Goal: Information Seeking & Learning: Learn about a topic

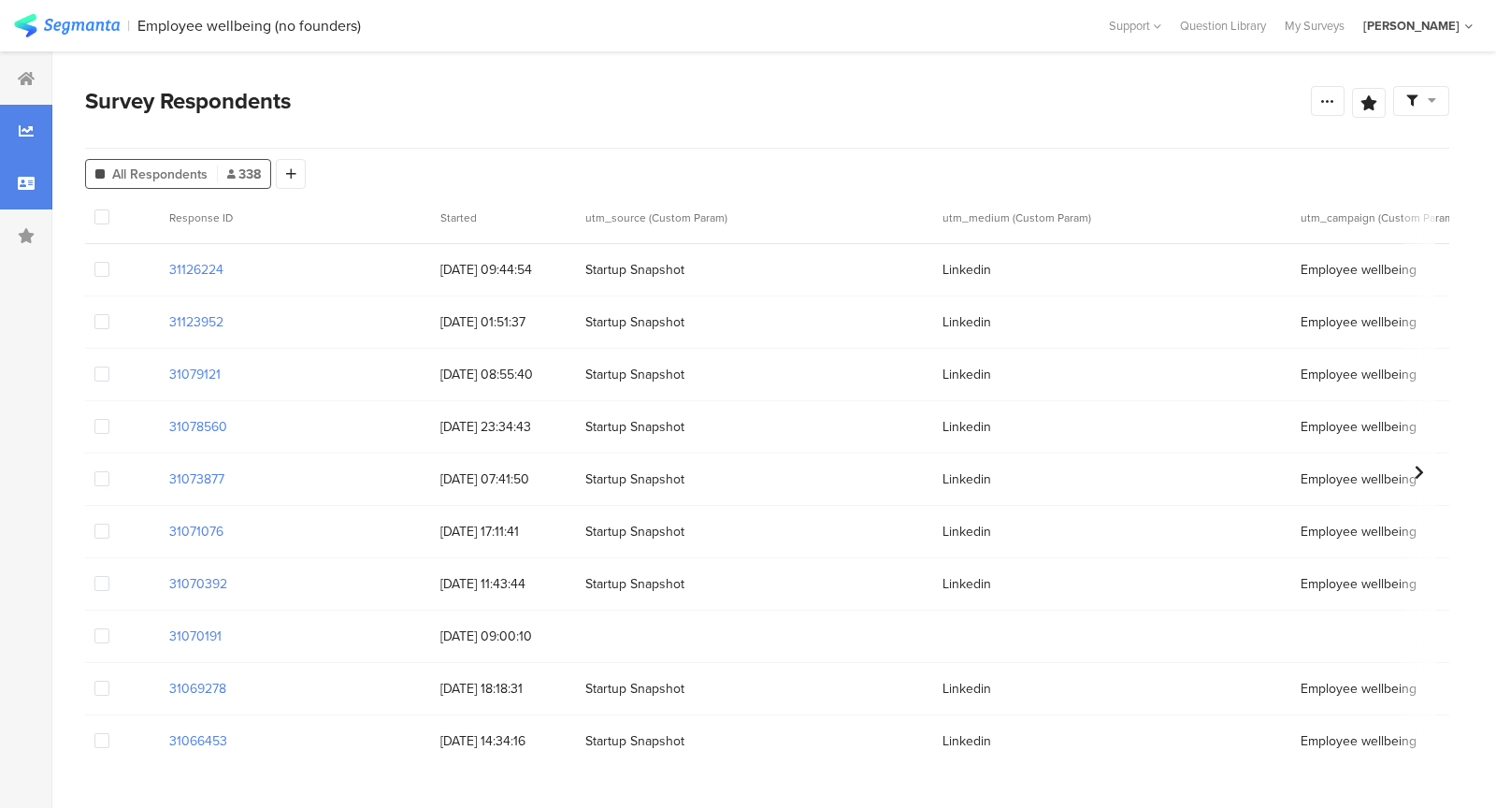
click at [23, 130] on icon at bounding box center [26, 130] width 15 height 15
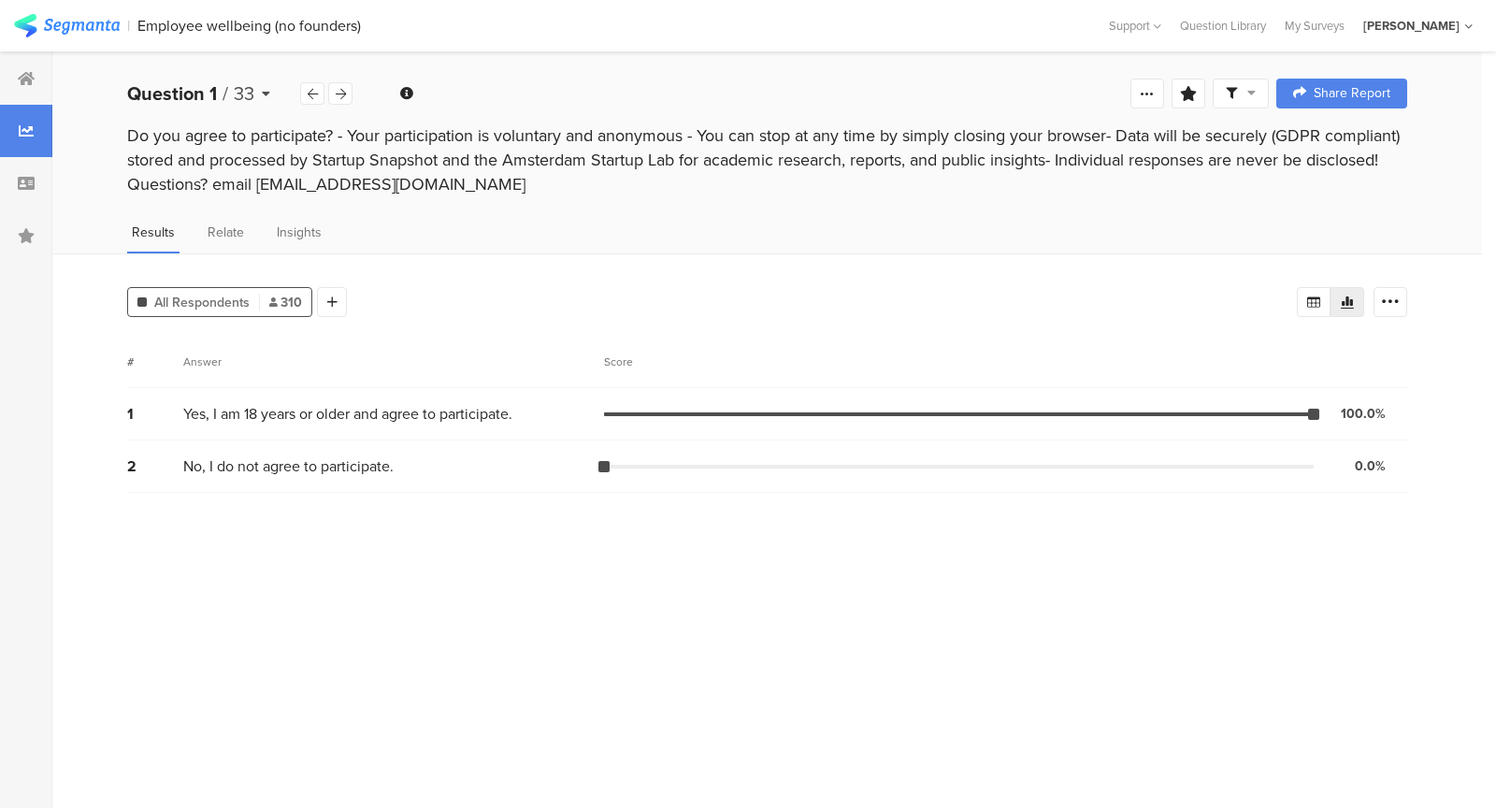
click at [262, 93] on icon at bounding box center [266, 93] width 8 height 13
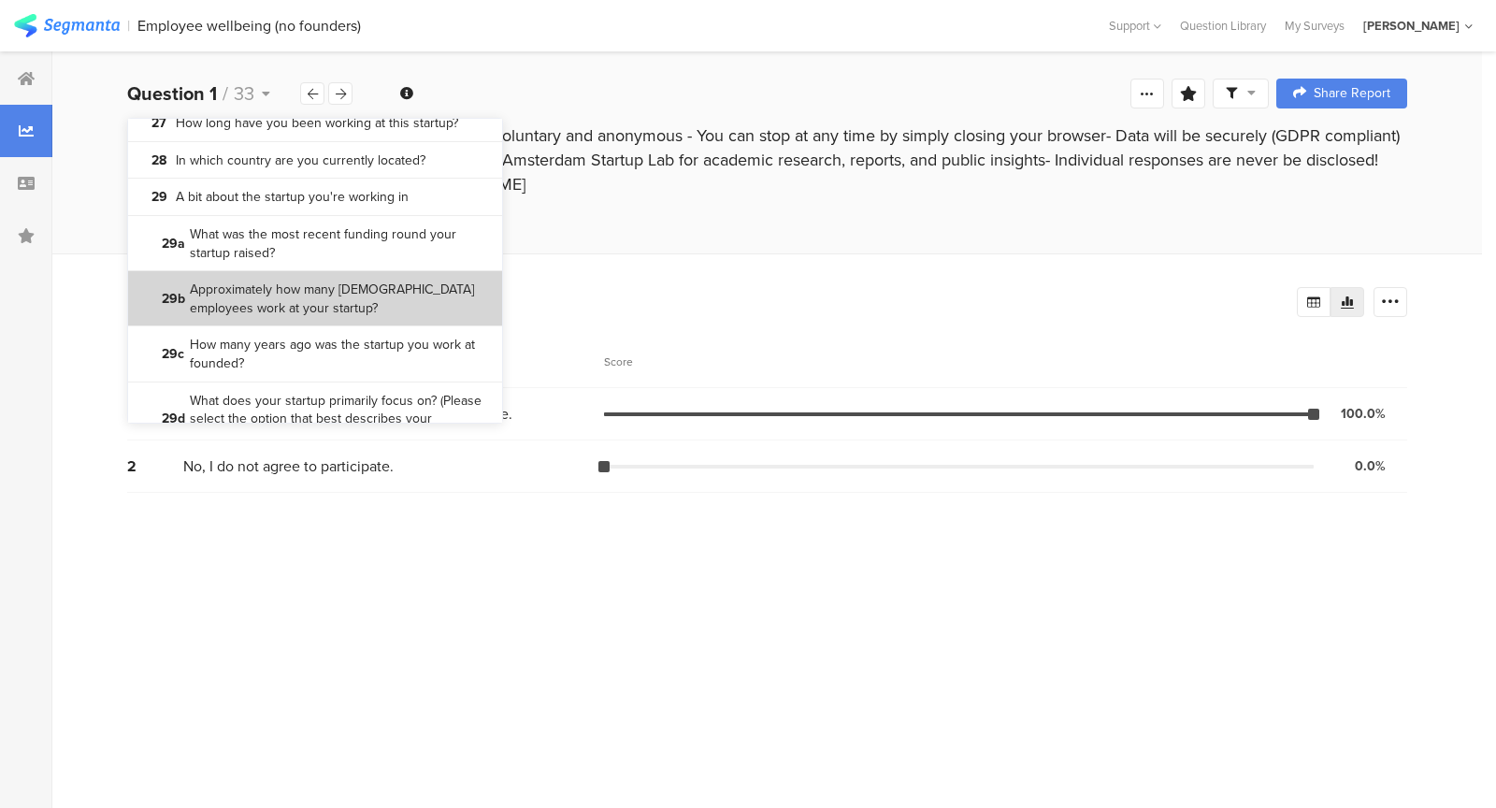
scroll to position [2345, 0]
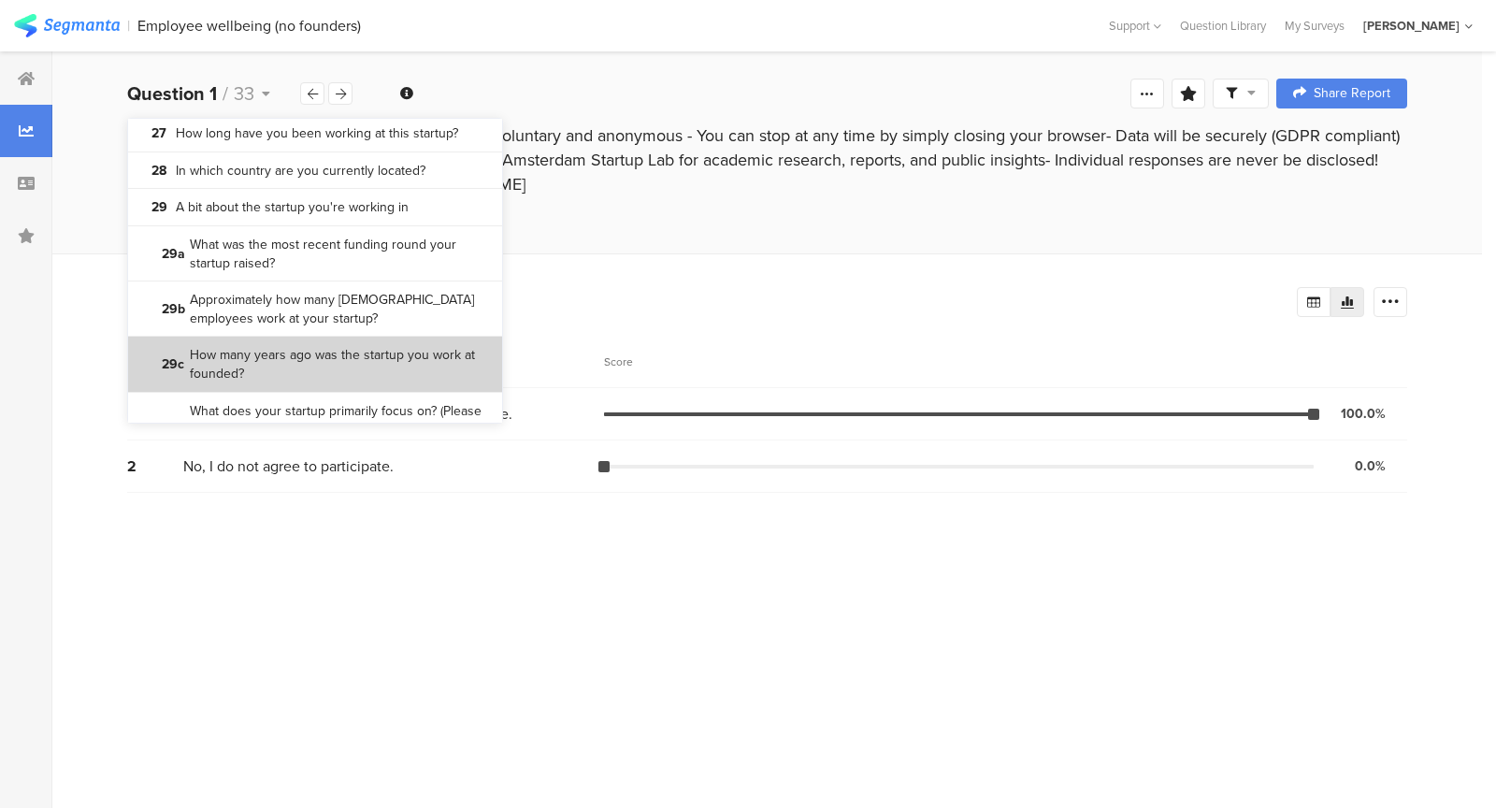
click at [357, 360] on bdi "How many years ago was the startup you work at founded?" at bounding box center [339, 364] width 298 height 36
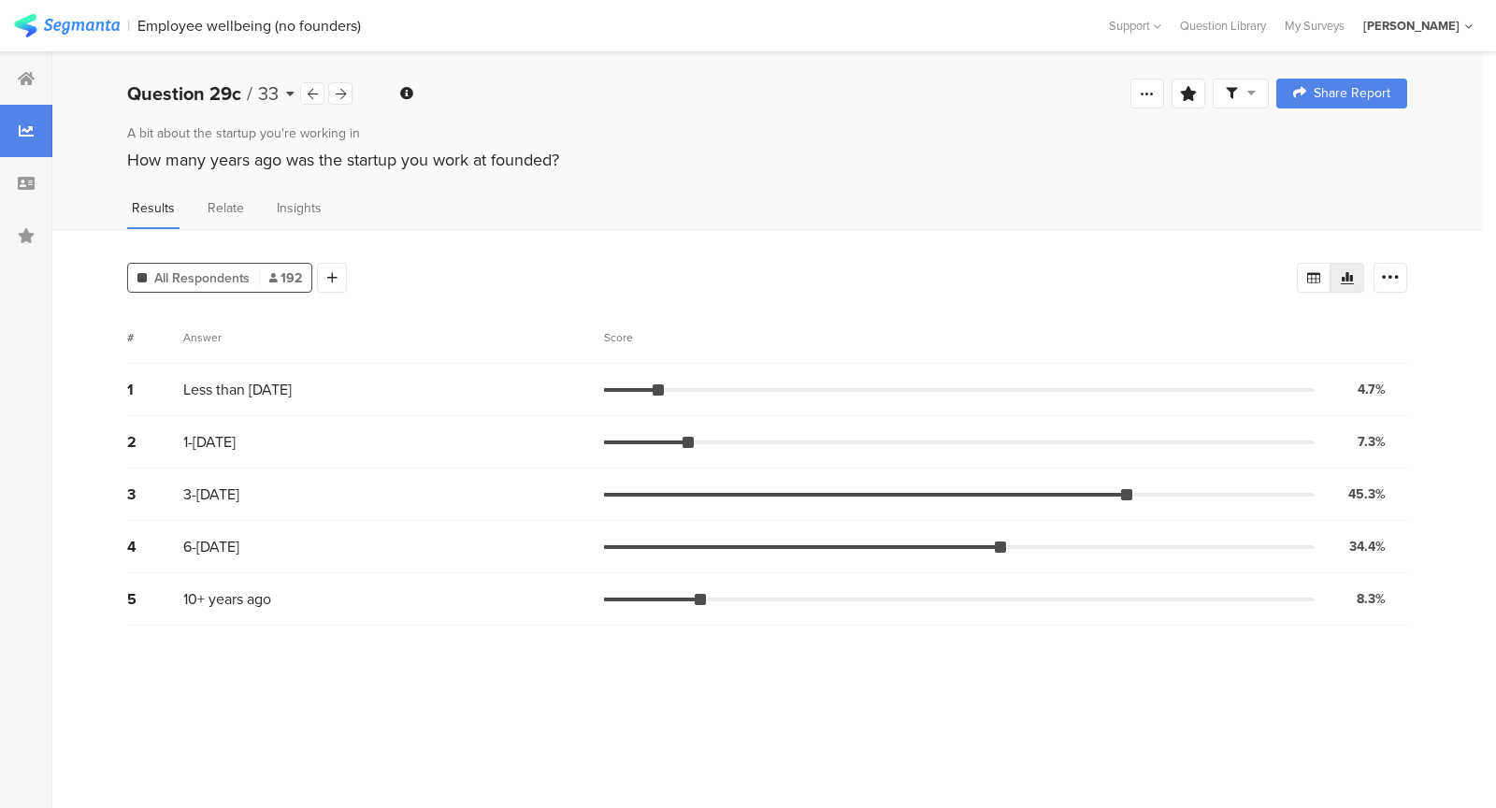
click at [284, 84] on div "Question 29c / 33" at bounding box center [213, 93] width 173 height 28
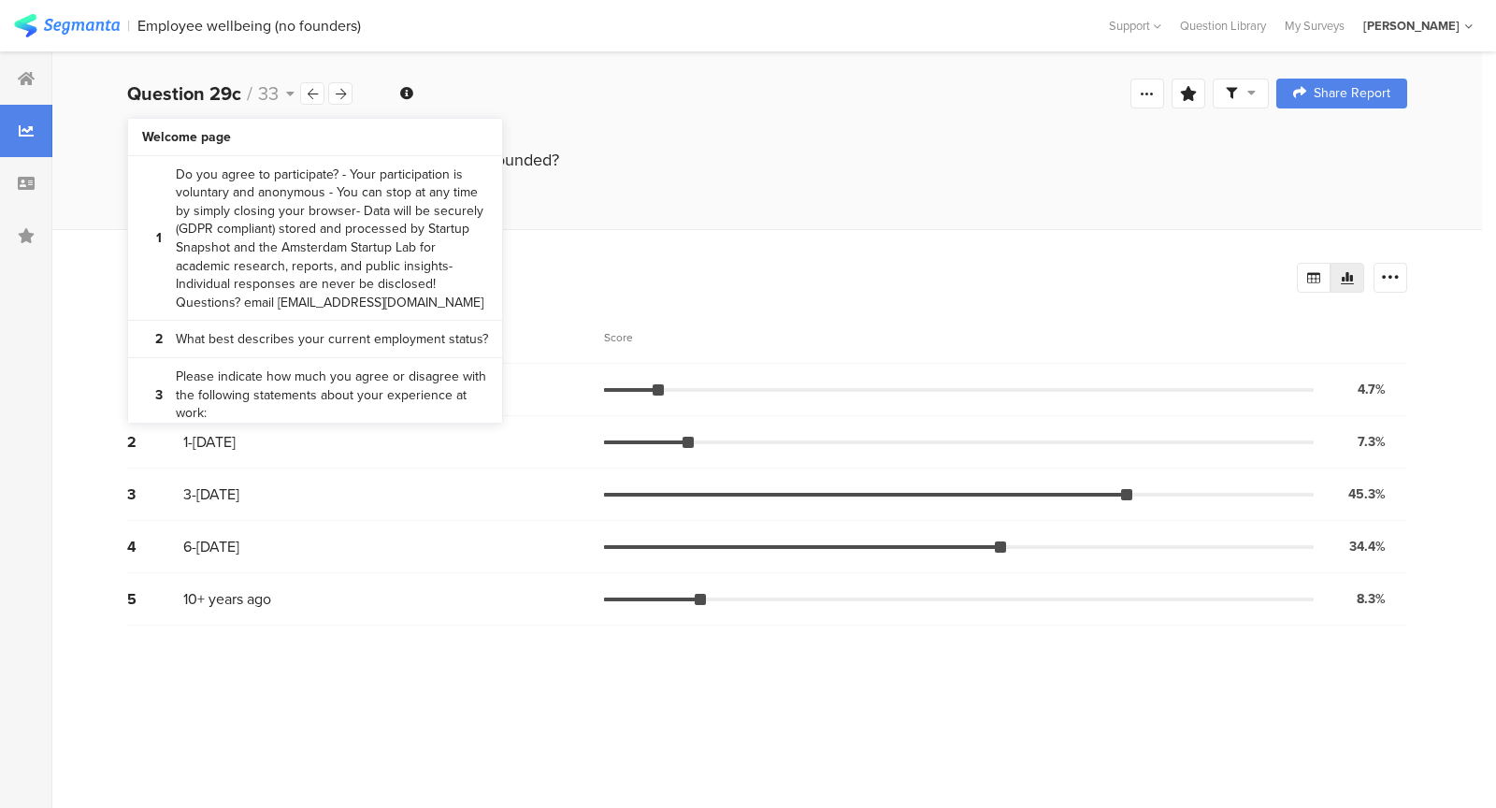
click at [577, 199] on div "Results Relate Insights" at bounding box center [766, 213] width 1429 height 31
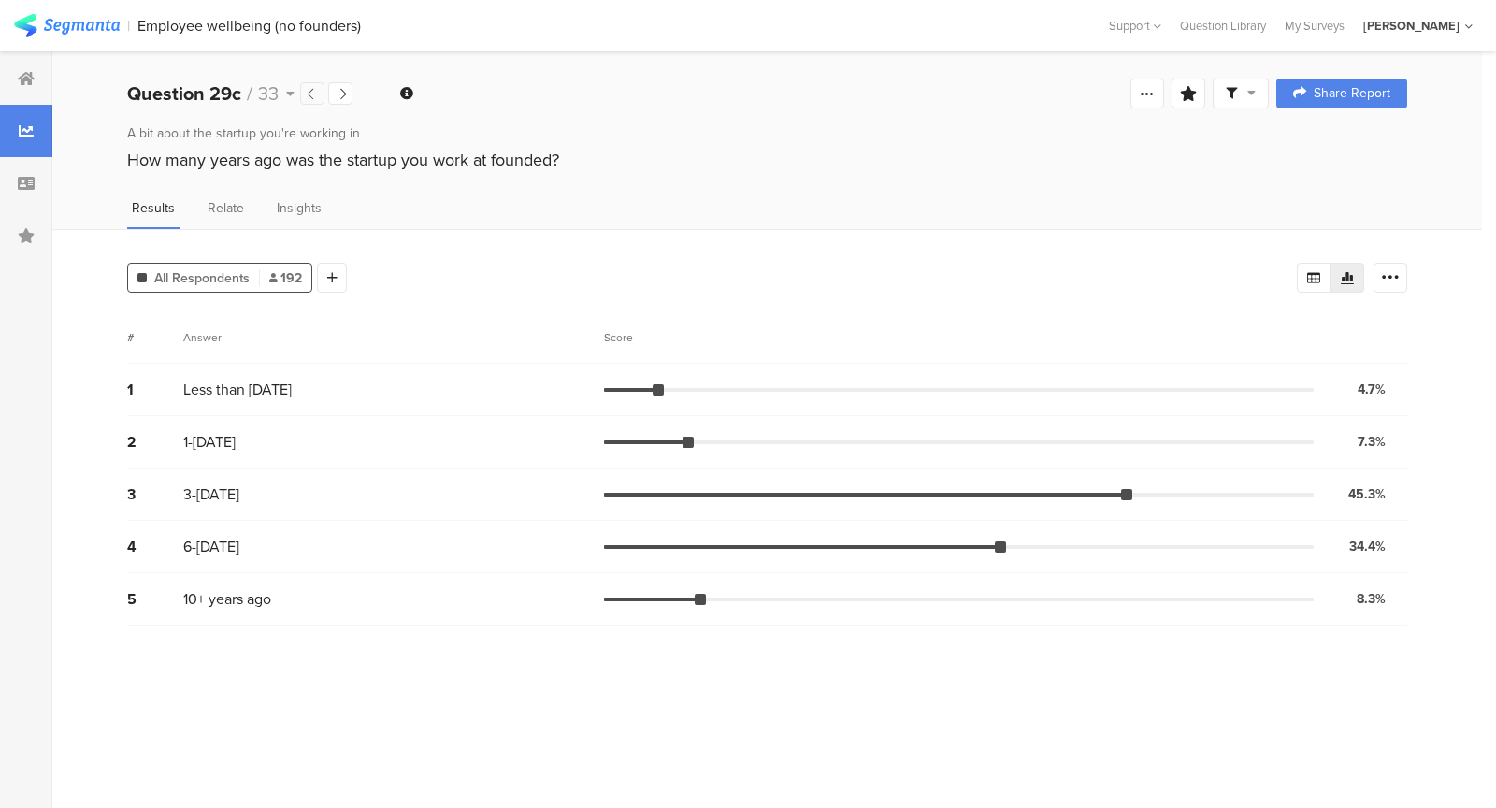
click at [314, 98] on div at bounding box center [312, 93] width 24 height 22
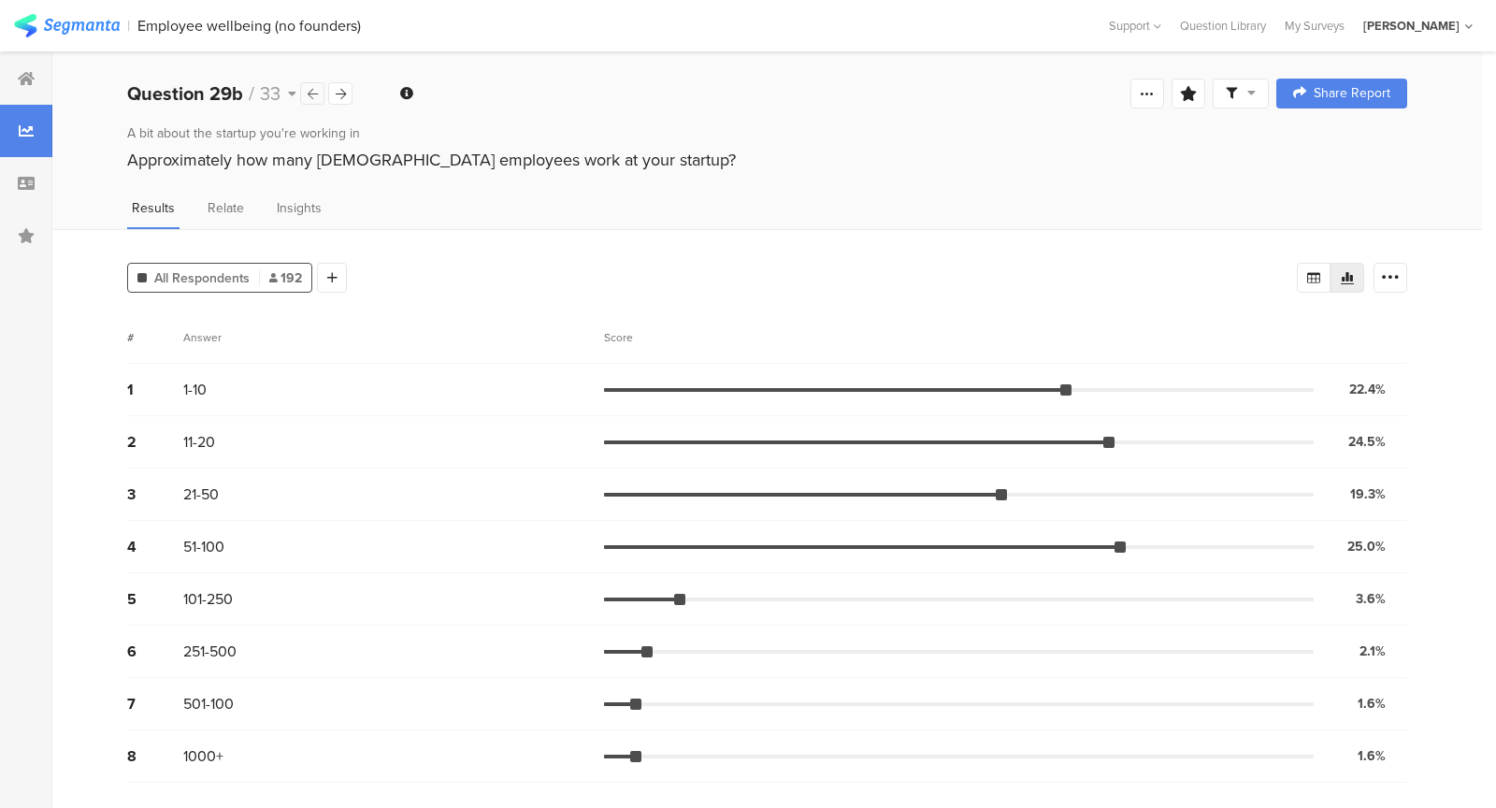
click at [305, 89] on div at bounding box center [312, 93] width 24 height 22
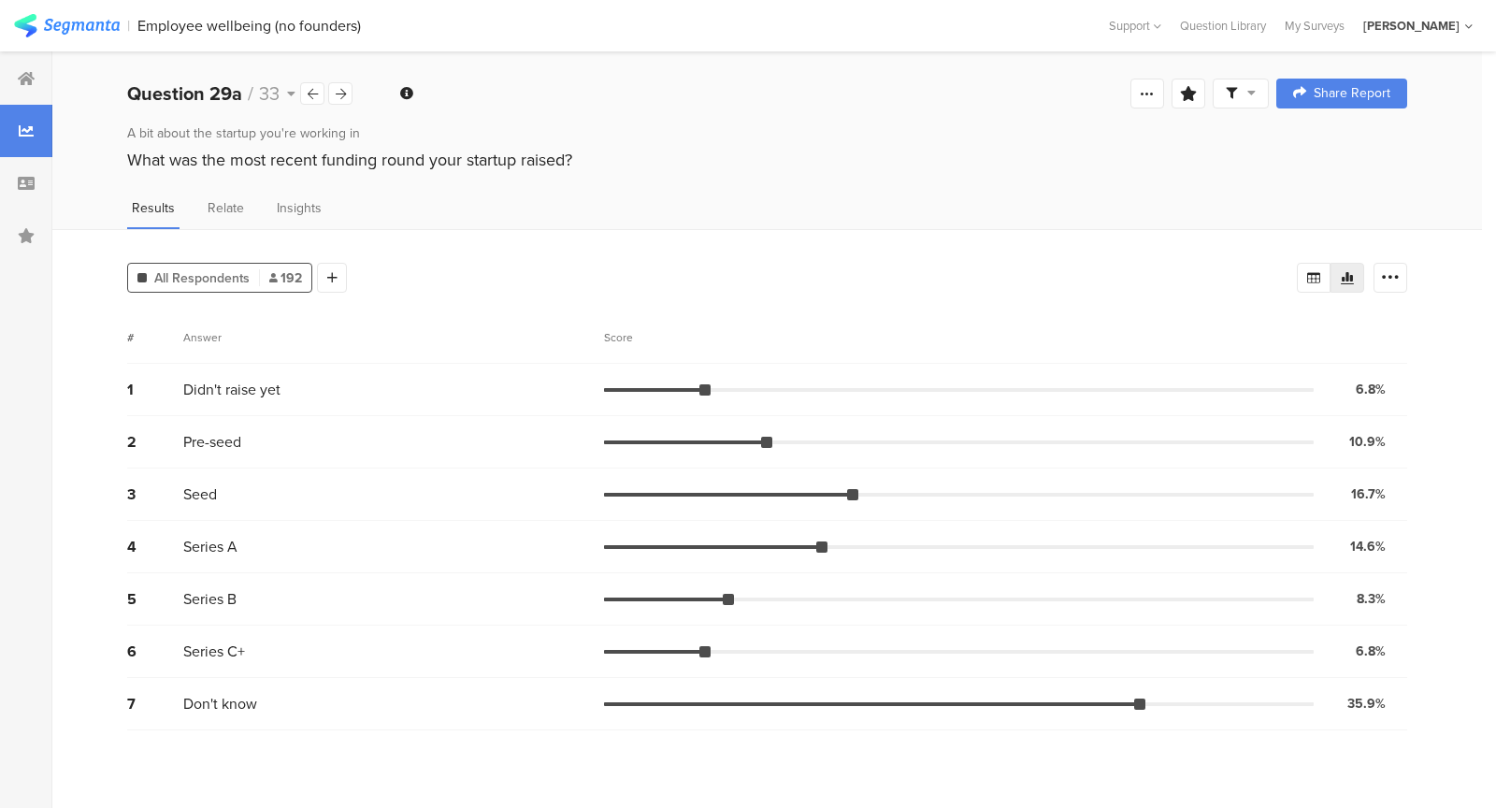
click at [582, 600] on div "Series B" at bounding box center [393, 599] width 421 height 22
drag, startPoint x: 582, startPoint y: 600, endPoint x: 575, endPoint y: 457, distance: 143.2
click at [575, 467] on div "1 Didn't raise yet 6.8% 13 votes 2 Pre-seed 10.9% 21 votes 3 Seed 16.7% 32 vote…" at bounding box center [767, 547] width 1280 height 366
drag, startPoint x: 535, startPoint y: 415, endPoint x: 573, endPoint y: 539, distance: 130.1
click at [570, 535] on div "1 Didn't raise yet 6.8% 13 votes 2 Pre-seed 10.9% 21 votes 3 Seed 16.7% 32 vote…" at bounding box center [767, 547] width 1280 height 366
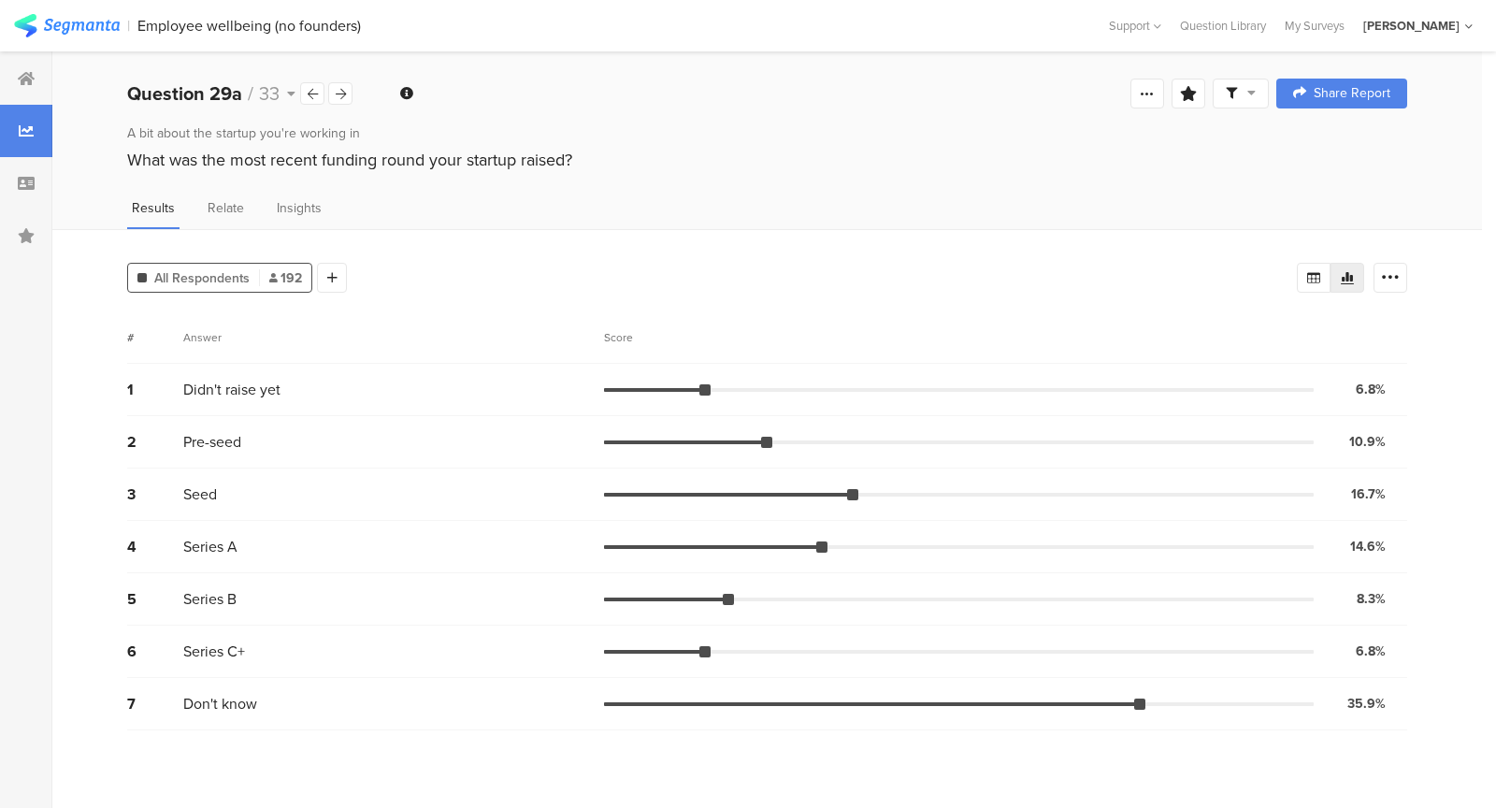
click at [581, 578] on div "5 Series B 8.3% 16 votes" at bounding box center [767, 599] width 1280 height 52
drag, startPoint x: 581, startPoint y: 578, endPoint x: 526, endPoint y: 407, distance: 179.7
click at [526, 407] on div "1 Didn't raise yet 6.8% 13 votes 2 Pre-seed 10.9% 21 votes 3 Seed 16.7% 32 vote…" at bounding box center [767, 547] width 1280 height 366
click at [526, 407] on div "1 Didn't raise yet 6.8% 13 votes" at bounding box center [767, 390] width 1280 height 52
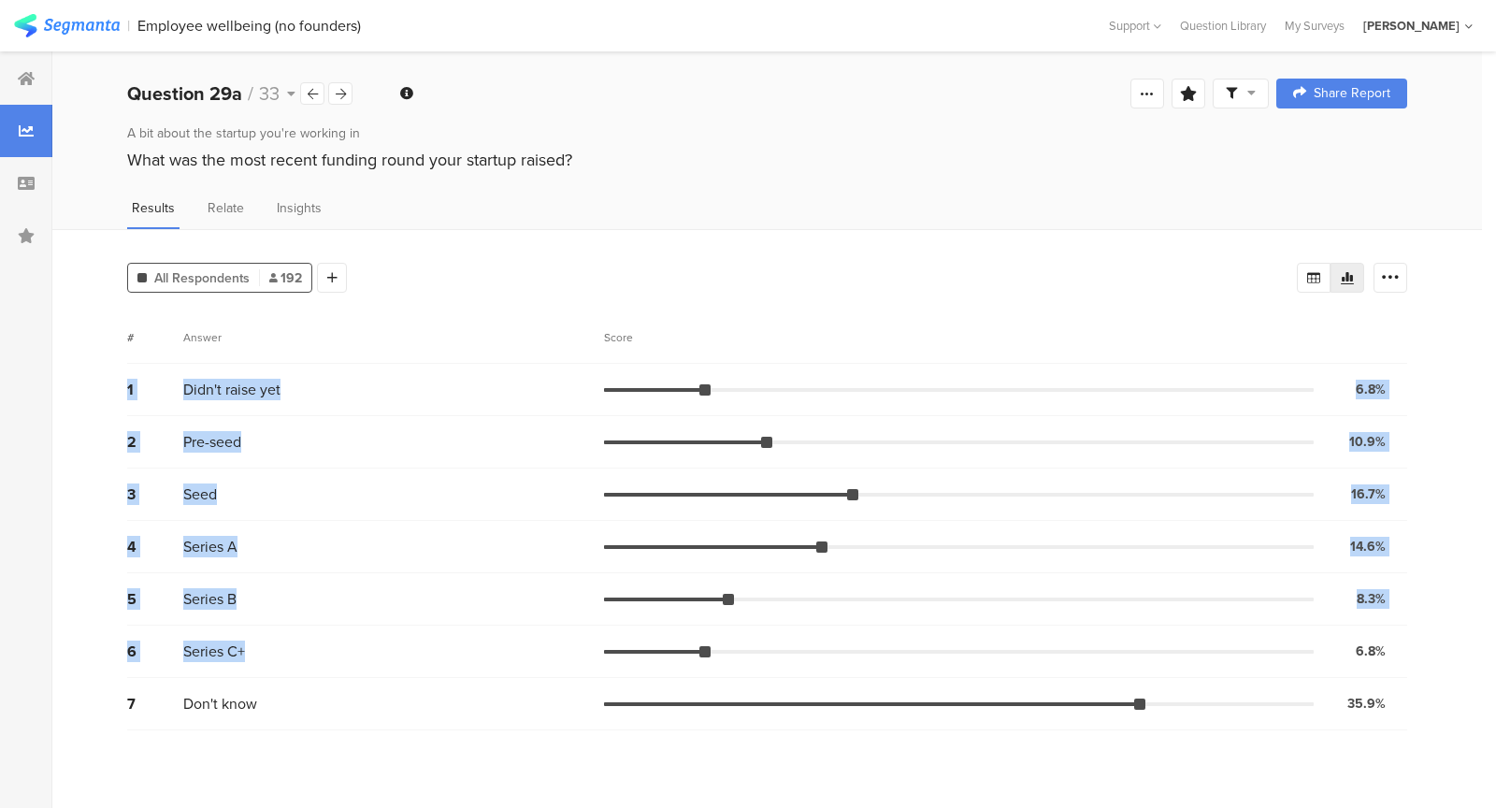
drag, startPoint x: 526, startPoint y: 343, endPoint x: 673, endPoint y: 627, distance: 319.8
click at [673, 627] on section "# Answer Score 1 Didn't raise yet 6.8% 13 votes 2 Pre-seed 10.9% 21 votes 3 See…" at bounding box center [767, 520] width 1280 height 419
click at [650, 612] on div "5 Series B 8.3% 16 votes" at bounding box center [767, 599] width 1280 height 52
drag, startPoint x: 650, startPoint y: 612, endPoint x: 569, endPoint y: 470, distance: 163.3
click at [569, 470] on div "1 Didn't raise yet 6.8% 13 votes 2 Pre-seed 10.9% 21 votes 3 Seed 16.7% 32 vote…" at bounding box center [767, 547] width 1280 height 366
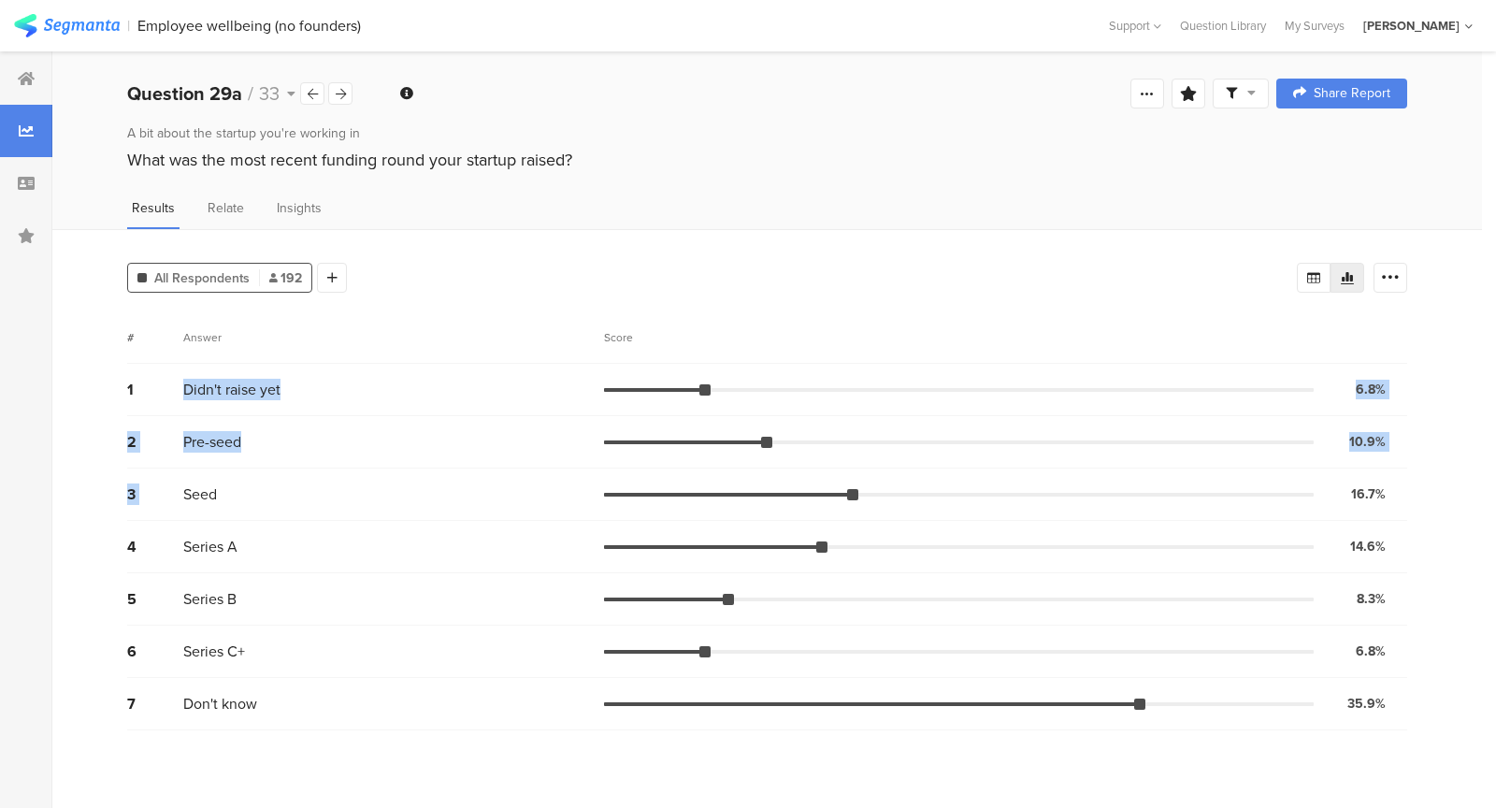
drag, startPoint x: 480, startPoint y: 364, endPoint x: 562, endPoint y: 507, distance: 165.0
click at [559, 499] on div "1 Didn't raise yet 6.8% 13 votes 2 Pre-seed 10.9% 21 votes 3 Seed 16.7% 32 vote…" at bounding box center [767, 547] width 1280 height 366
click at [528, 569] on div "4 Series A 14.6% 28 votes" at bounding box center [767, 547] width 1280 height 52
drag, startPoint x: 529, startPoint y: 569, endPoint x: 416, endPoint y: 350, distance: 247.1
click at [416, 368] on div "1 Didn't raise yet 6.8% 13 votes 2 Pre-seed 10.9% 21 votes 3 Seed 16.7% 32 vote…" at bounding box center [767, 547] width 1280 height 366
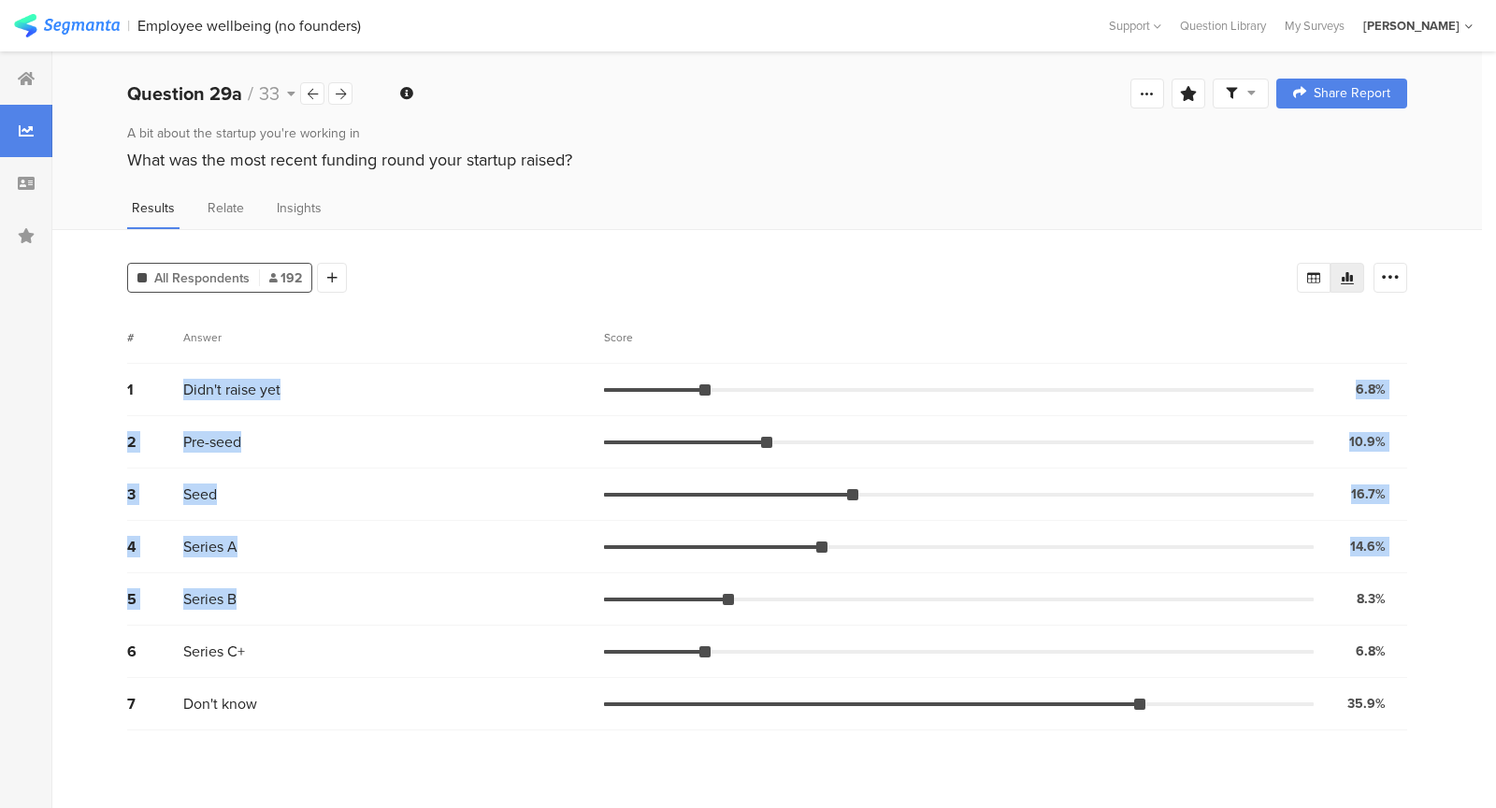
drag, startPoint x: 322, startPoint y: 598, endPoint x: 180, endPoint y: 403, distance: 241.0
click at [180, 403] on div "1 Didn't raise yet 6.8% 13 votes 2 Pre-seed 10.9% 21 votes 3 Seed 16.7% 32 vote…" at bounding box center [767, 547] width 1280 height 366
click at [180, 403] on div "1 Didn't raise yet 6.8% 13 votes" at bounding box center [767, 390] width 1280 height 52
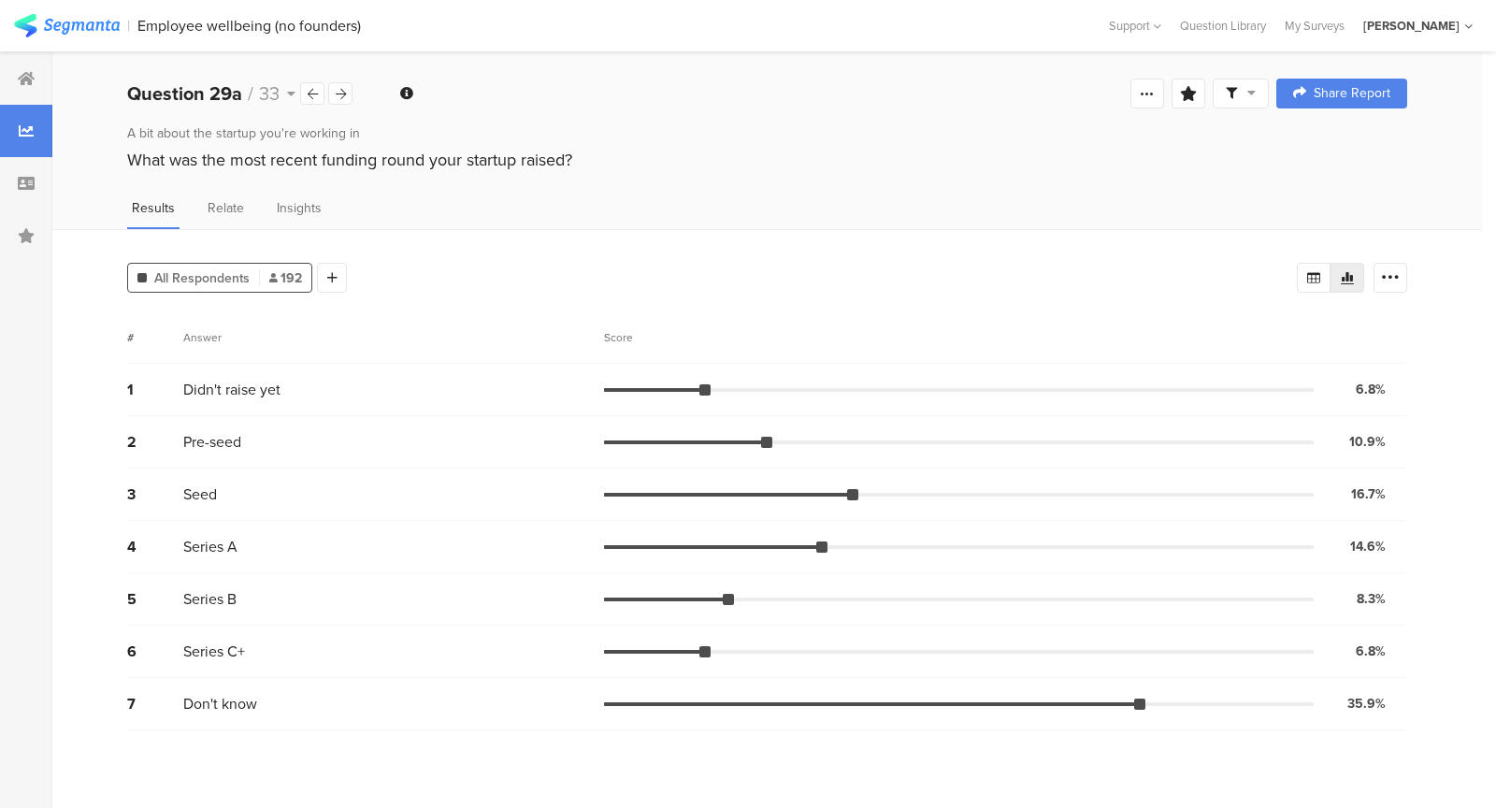
click at [155, 468] on div "3 Seed 16.7% 32 votes" at bounding box center [767, 494] width 1280 height 52
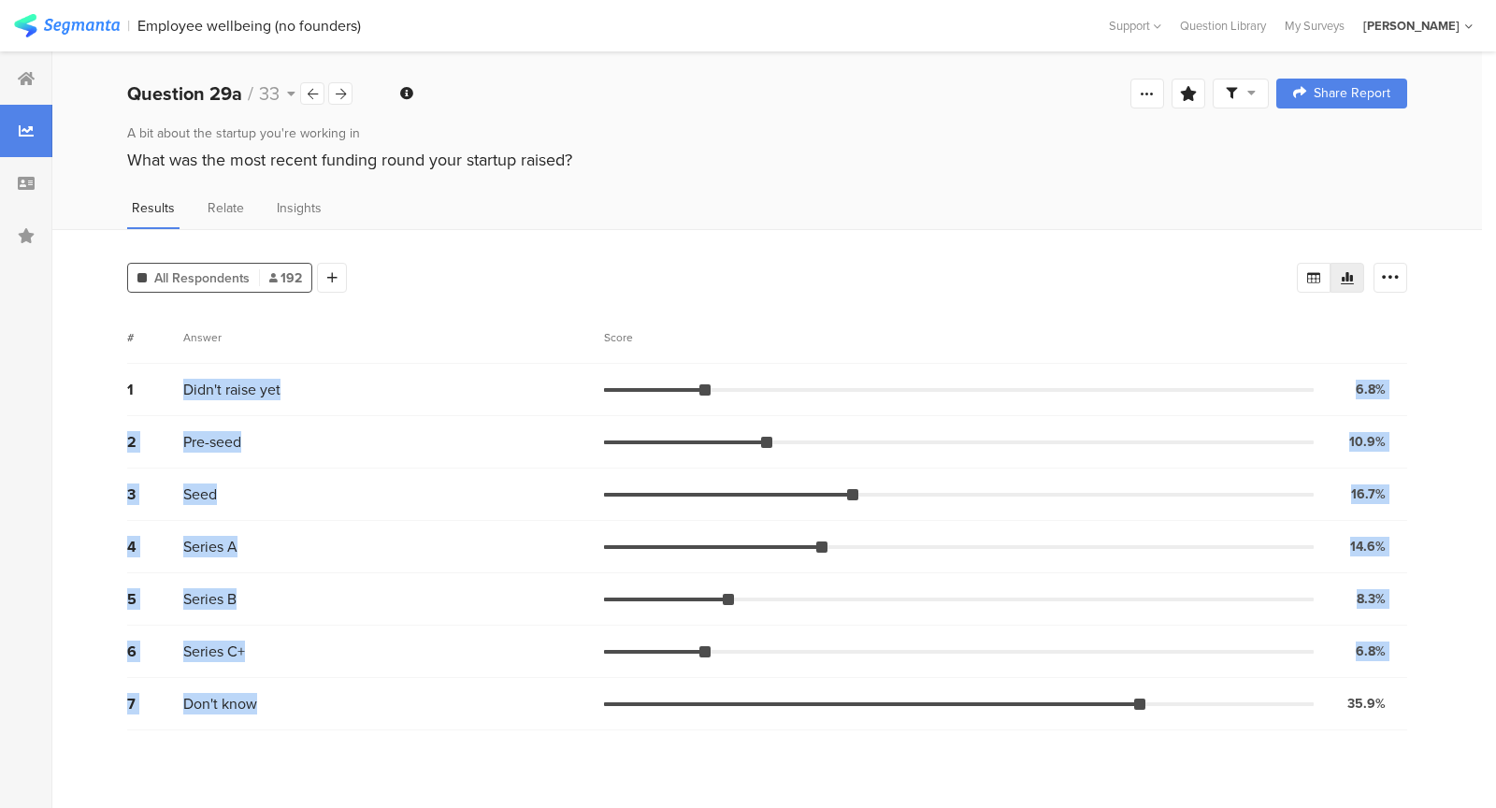
drag, startPoint x: 184, startPoint y: 400, endPoint x: 404, endPoint y: 698, distance: 370.4
click at [404, 698] on div "1 Didn't raise yet 6.8% 13 votes 2 Pre-seed 10.9% 21 votes 3 Seed 16.7% 32 vote…" at bounding box center [767, 547] width 1280 height 366
click at [404, 698] on div "Don't know" at bounding box center [393, 704] width 421 height 22
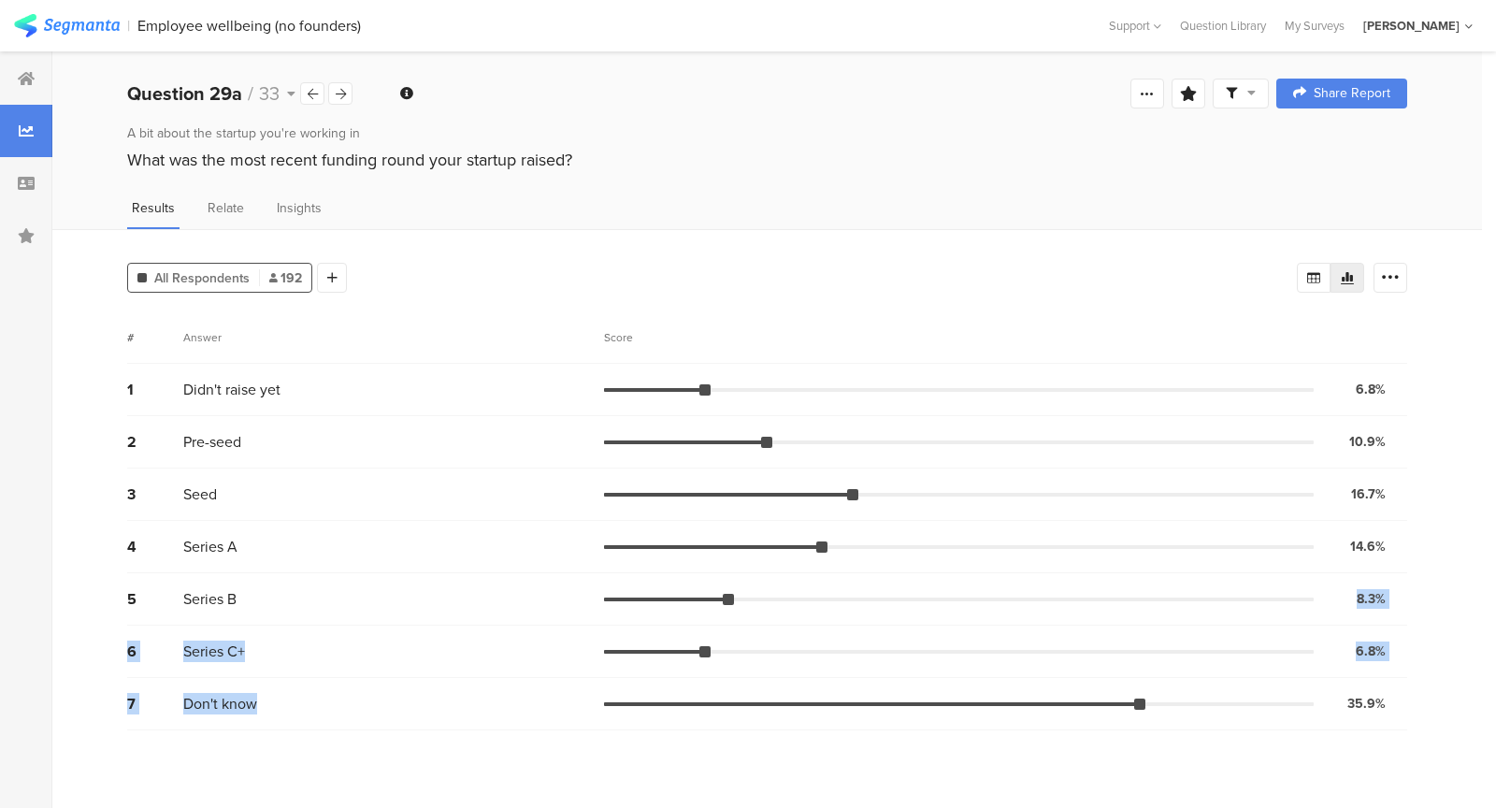
drag, startPoint x: 387, startPoint y: 693, endPoint x: 226, endPoint y: 587, distance: 192.4
click at [234, 587] on div "1 Didn't raise yet 6.8% 13 votes 2 Pre-seed 10.9% 21 votes 3 Seed 16.7% 32 vote…" at bounding box center [767, 547] width 1280 height 366
click at [220, 597] on span "Series B" at bounding box center [209, 599] width 53 height 22
drag, startPoint x: 184, startPoint y: 599, endPoint x: 272, endPoint y: 604, distance: 88.0
click at [272, 604] on div "Series B" at bounding box center [393, 599] width 421 height 22
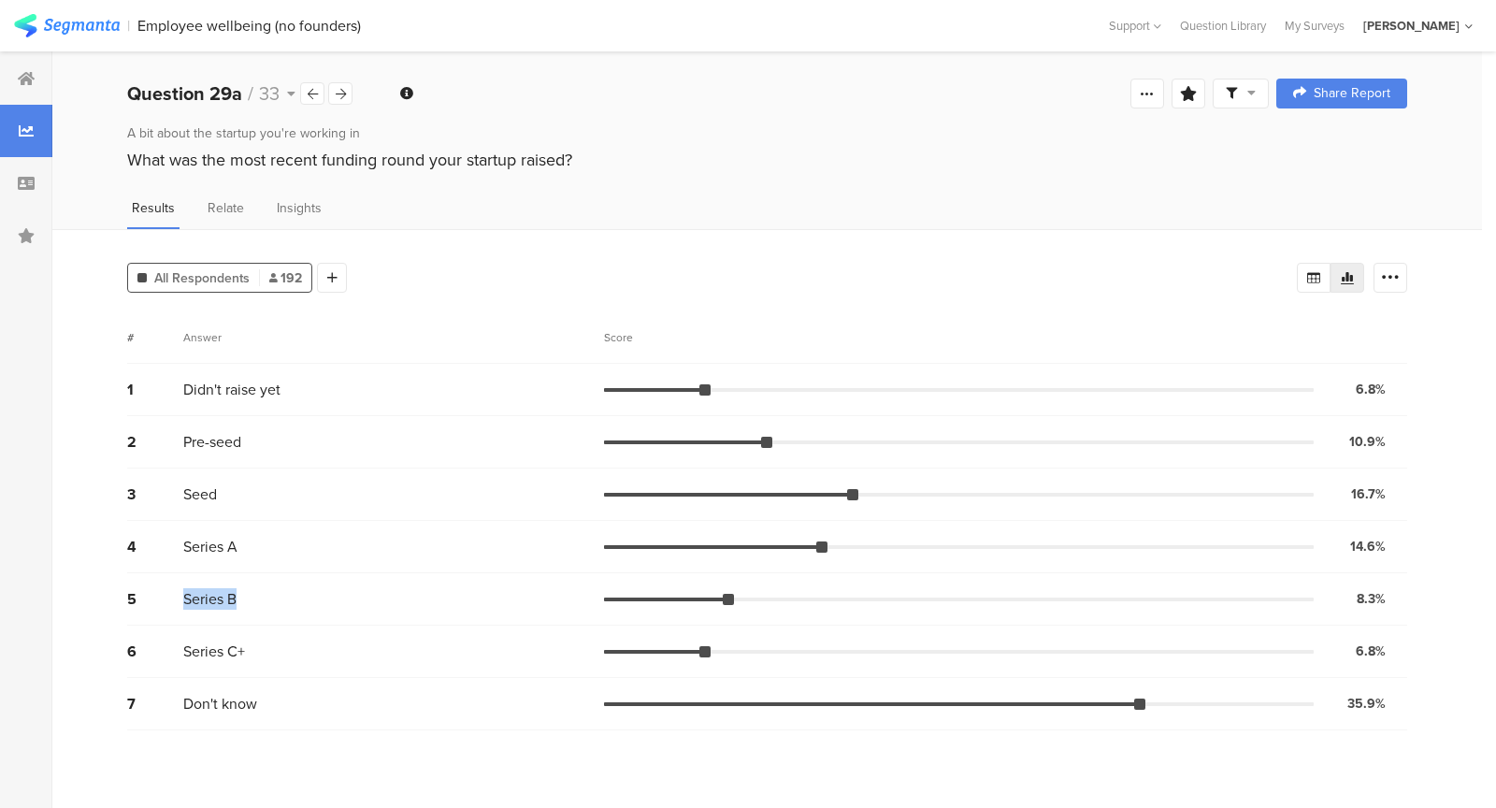
click at [272, 604] on div "Series B" at bounding box center [393, 599] width 421 height 22
drag, startPoint x: 222, startPoint y: 581, endPoint x: 196, endPoint y: 425, distance: 157.4
click at [196, 425] on div "1 Didn't raise yet 6.8% 13 votes 2 Pre-seed 10.9% 21 votes 3 Seed 16.7% 32 vote…" at bounding box center [767, 547] width 1280 height 366
drag, startPoint x: 196, startPoint y: 425, endPoint x: 187, endPoint y: 415, distance: 13.9
click at [187, 416] on div "2 Pre-seed 10.9% 21 votes" at bounding box center [767, 442] width 1280 height 52
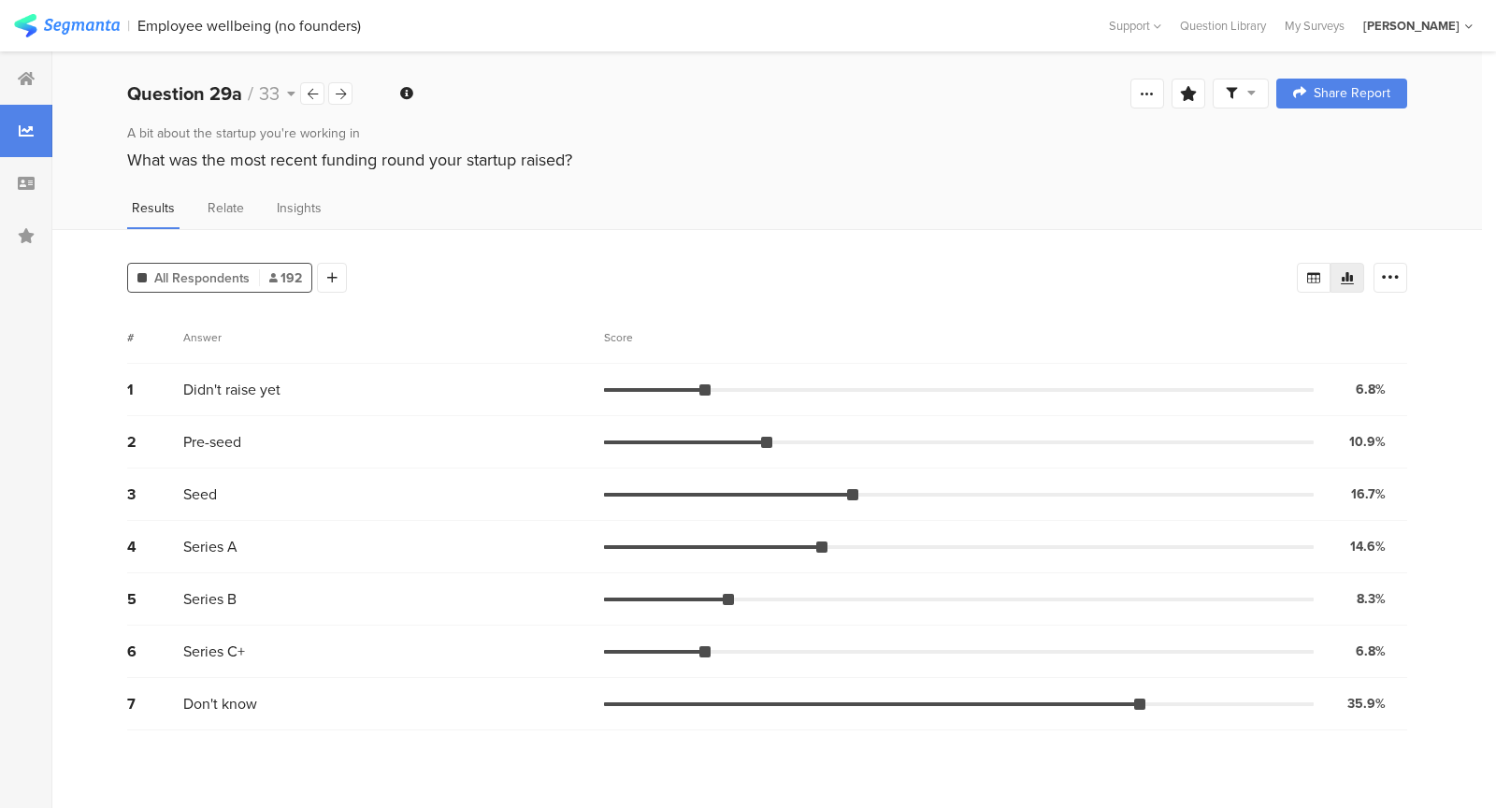
drag, startPoint x: 1351, startPoint y: 717, endPoint x: 244, endPoint y: 299, distance: 1183.1
click at [244, 299] on div "All Respondents 192 Add Segment Segment markers Confidence interval Vote count …" at bounding box center [766, 518] width 1429 height 579
click at [317, 388] on div "Didn't raise yet" at bounding box center [393, 390] width 421 height 22
drag, startPoint x: 529, startPoint y: 294, endPoint x: 511, endPoint y: 188, distance: 108.0
click at [517, 231] on div "All Respondents 192 Add Segment Segment markers Confidence interval Vote count …" at bounding box center [766, 518] width 1429 height 579
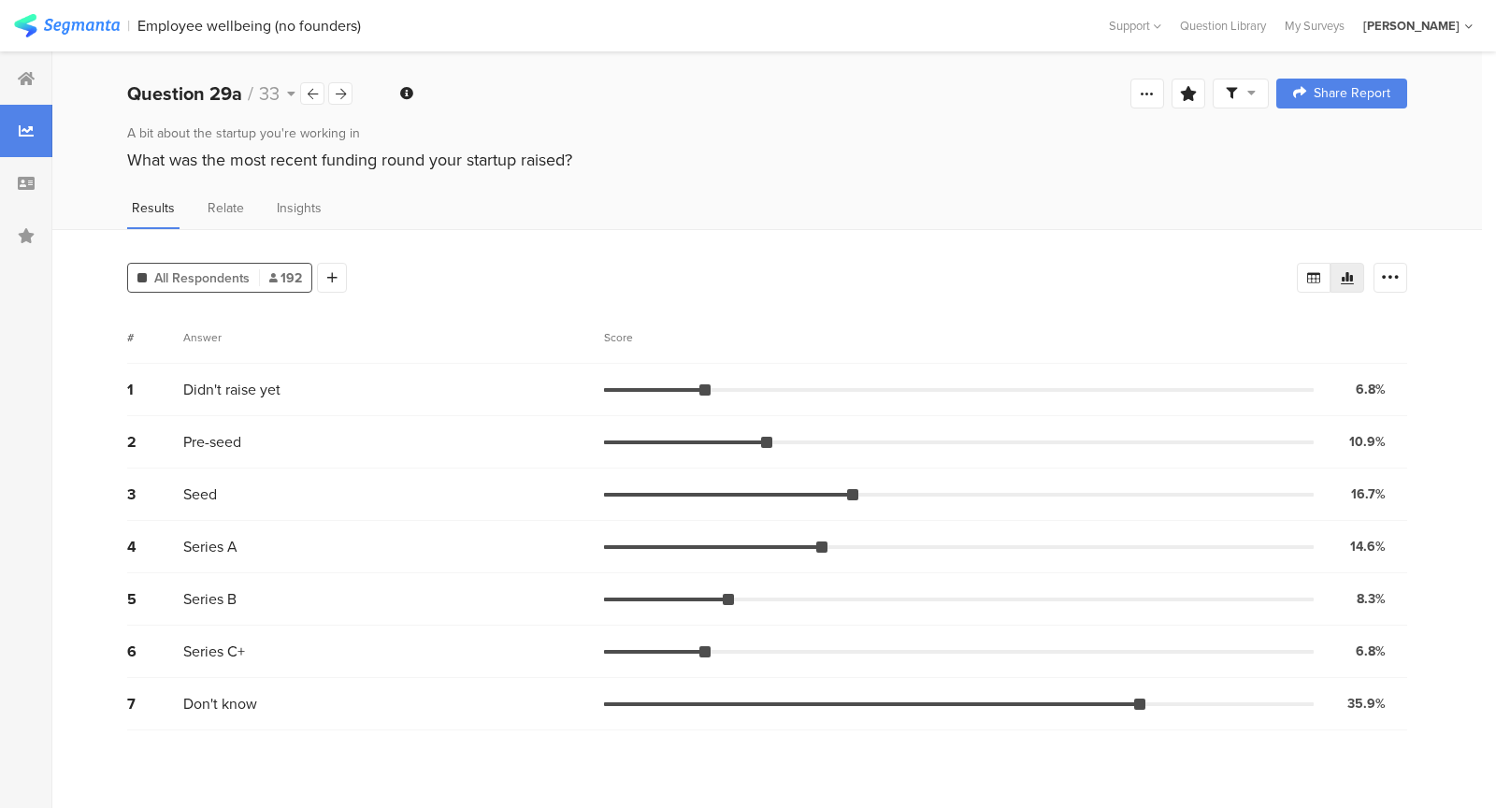
drag, startPoint x: 127, startPoint y: 160, endPoint x: 607, endPoint y: 173, distance: 479.7
click at [607, 173] on div "A bit about the startup you're working in What was the most recent funding roun…" at bounding box center [766, 150] width 1429 height 54
drag, startPoint x: 607, startPoint y: 173, endPoint x: 171, endPoint y: 163, distance: 435.7
click at [171, 163] on div "A bit about the startup you're working in What was the most recent funding roun…" at bounding box center [766, 150] width 1429 height 54
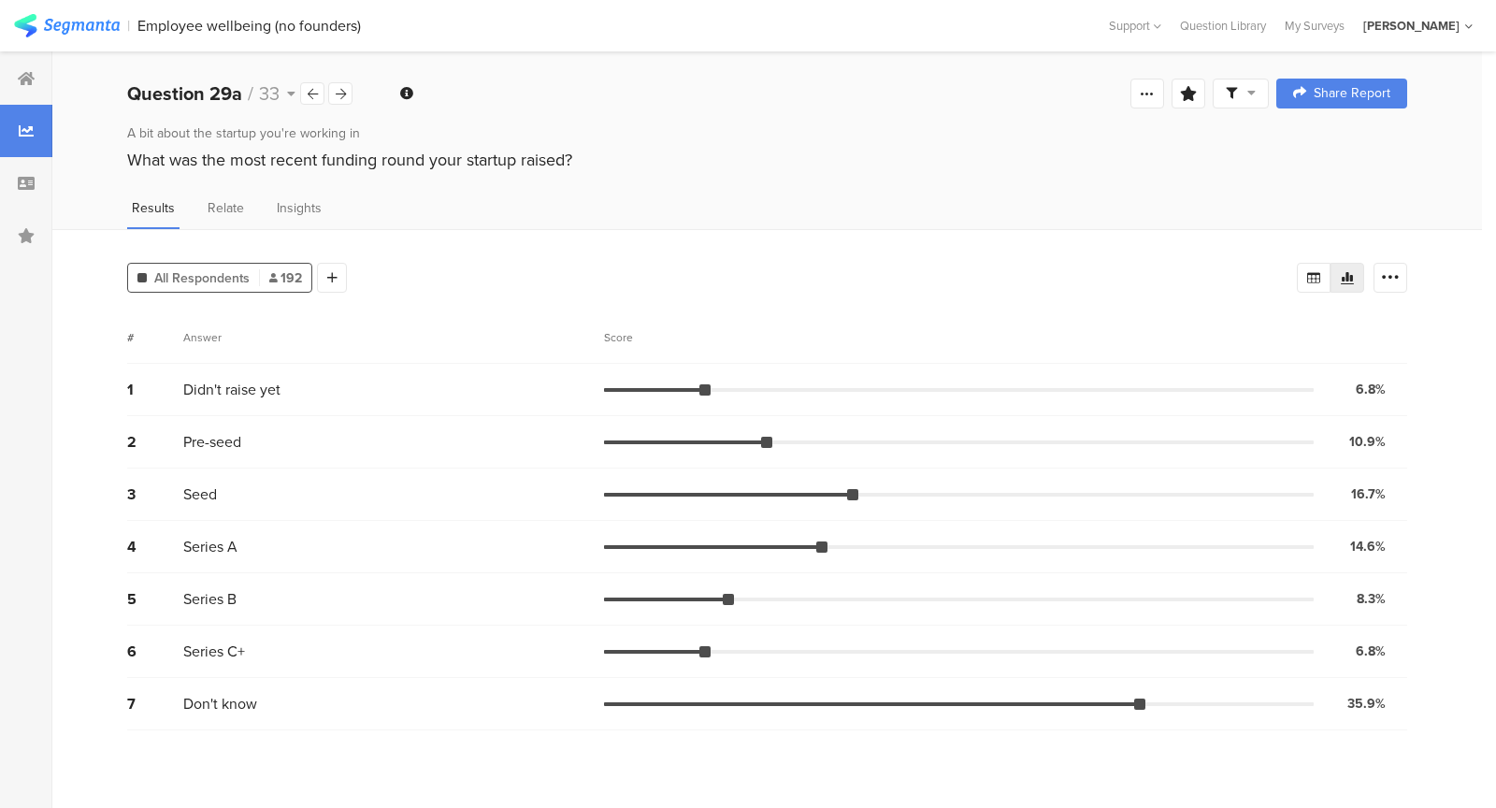
click at [114, 161] on div "A bit about the startup you're working in What was the most recent funding roun…" at bounding box center [766, 150] width 1429 height 54
drag, startPoint x: 114, startPoint y: 161, endPoint x: 680, endPoint y: 158, distance: 565.6
click at [680, 159] on div "A bit about the startup you're working in What was the most recent funding roun…" at bounding box center [766, 150] width 1429 height 54
click at [680, 158] on div "What was the most recent funding round your startup raised?" at bounding box center [767, 160] width 1280 height 24
drag, startPoint x: 680, startPoint y: 158, endPoint x: 69, endPoint y: 156, distance: 610.4
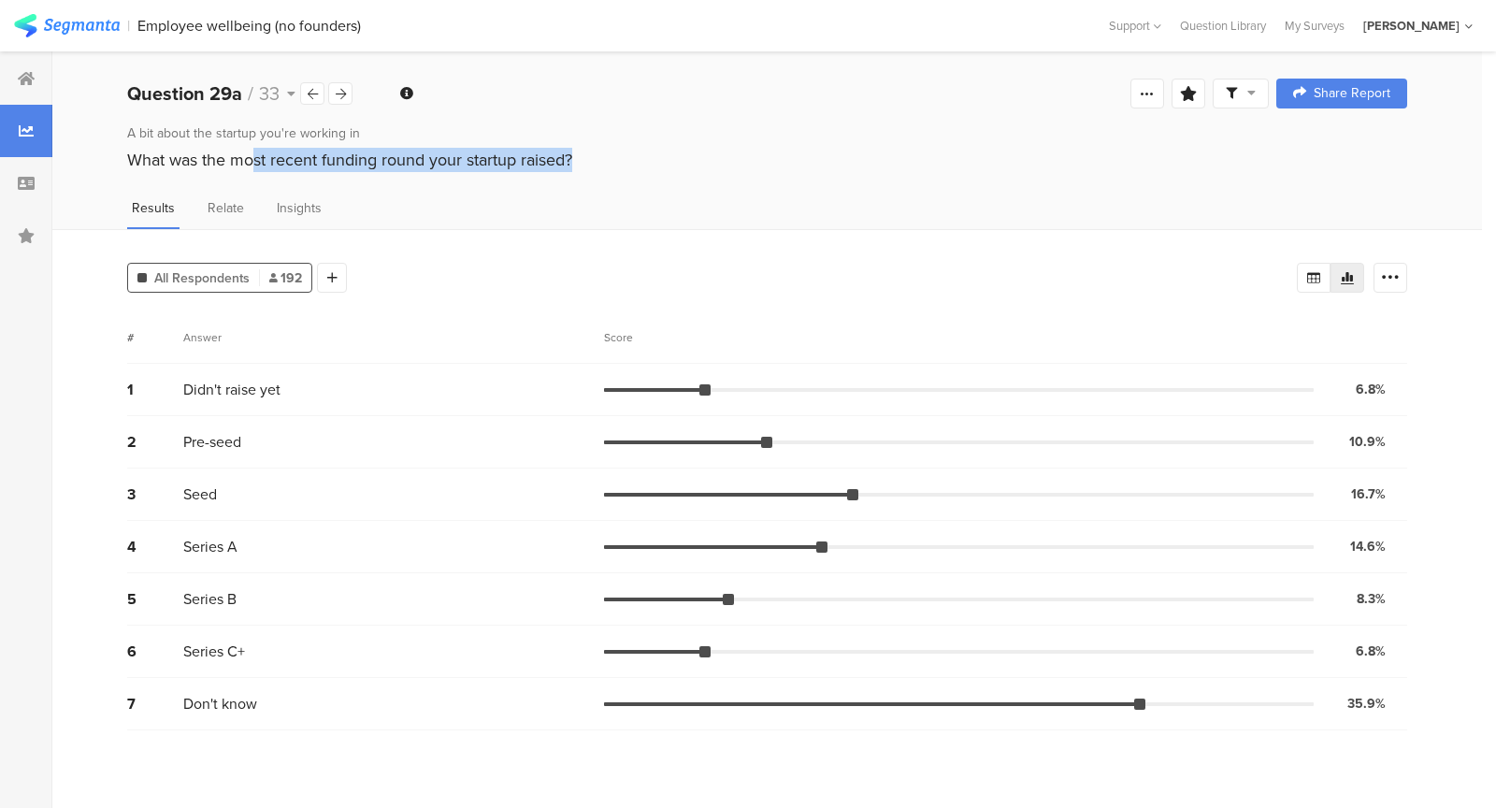
click at [69, 157] on div "A bit about the startup you're working in What was the most recent funding roun…" at bounding box center [766, 150] width 1429 height 54
click at [79, 155] on div "A bit about the startup you're working in What was the most recent funding roun…" at bounding box center [766, 150] width 1429 height 54
drag, startPoint x: 79, startPoint y: 155, endPoint x: 617, endPoint y: 169, distance: 537.7
click at [617, 169] on div "A bit about the startup you're working in What was the most recent funding roun…" at bounding box center [766, 150] width 1429 height 54
click at [617, 169] on div "What was the most recent funding round your startup raised?" at bounding box center [767, 160] width 1280 height 24
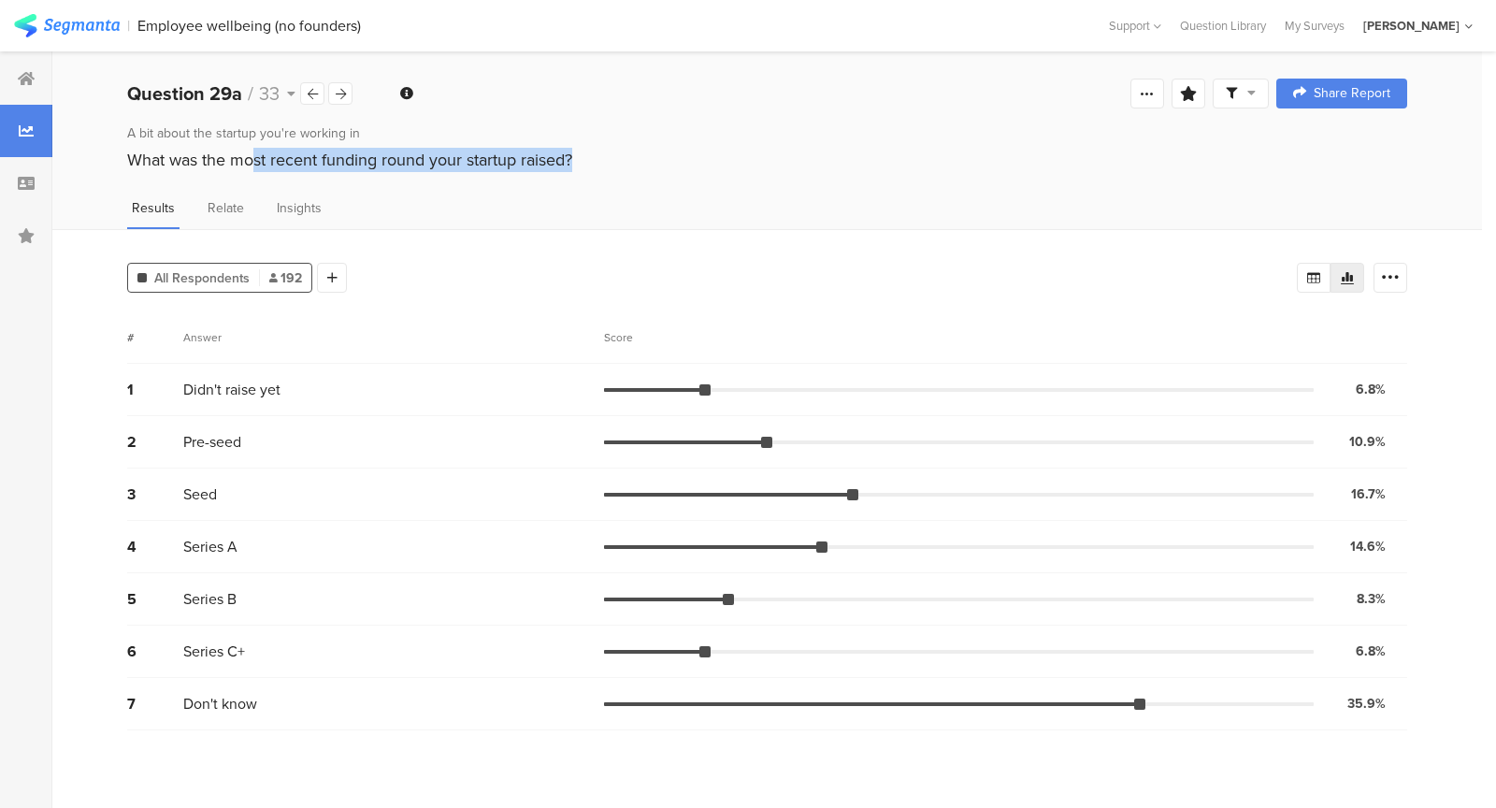
drag, startPoint x: 617, startPoint y: 169, endPoint x: 121, endPoint y: 155, distance: 496.6
click at [121, 155] on div "A bit about the startup you're working in What was the most recent funding roun…" at bounding box center [766, 150] width 1429 height 54
drag, startPoint x: 121, startPoint y: 155, endPoint x: 624, endPoint y: 154, distance: 503.9
click at [624, 154] on div "A bit about the startup you're working in What was the most recent funding roun…" at bounding box center [766, 150] width 1429 height 54
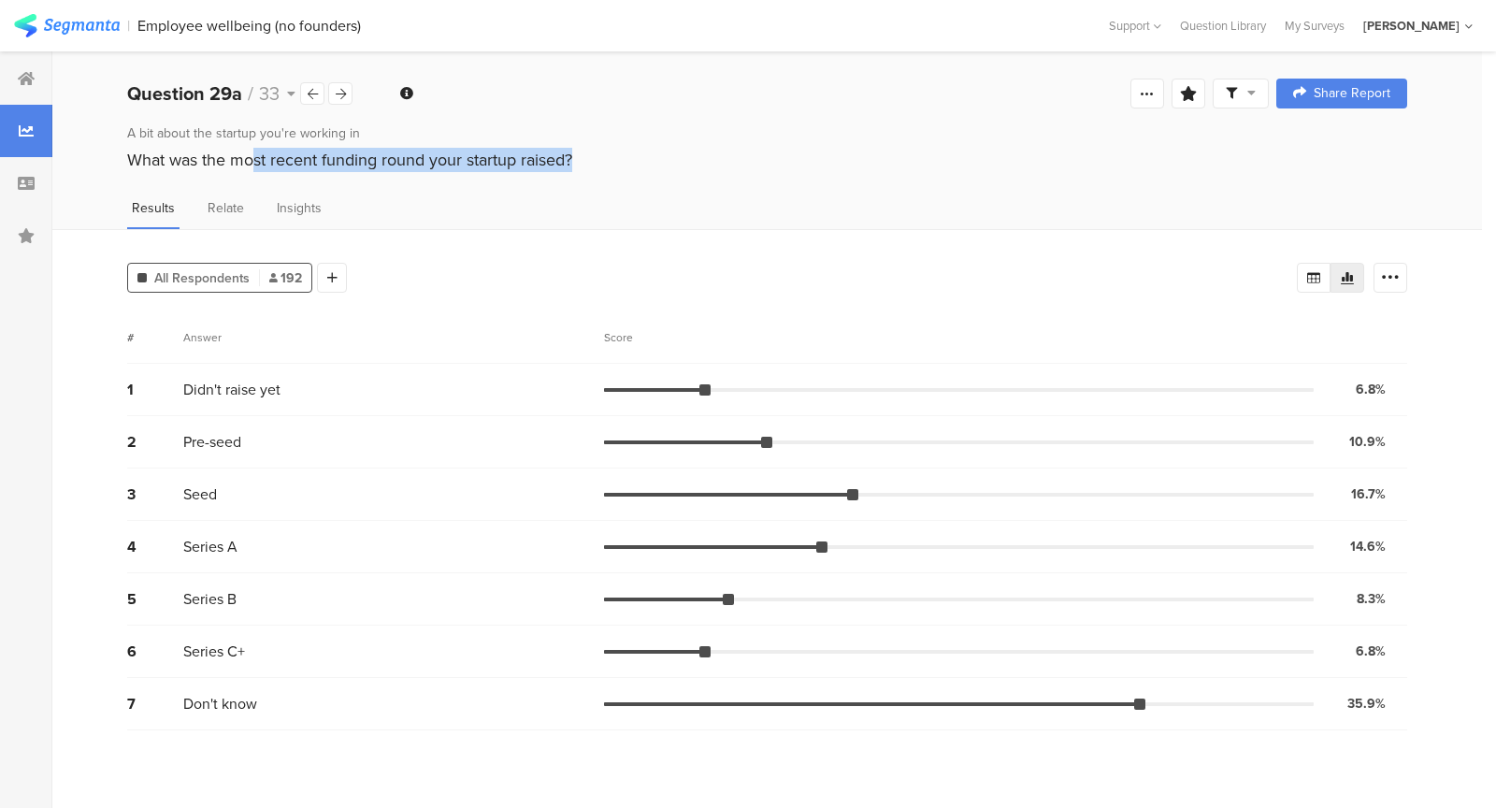
click at [624, 154] on div "What was the most recent funding round your startup raised?" at bounding box center [767, 160] width 1280 height 24
drag, startPoint x: 624, startPoint y: 154, endPoint x: 112, endPoint y: 152, distance: 512.3
click at [112, 152] on div "A bit about the startup you're working in What was the most recent funding roun…" at bounding box center [766, 150] width 1429 height 54
drag, startPoint x: 112, startPoint y: 152, endPoint x: 583, endPoint y: 154, distance: 471.1
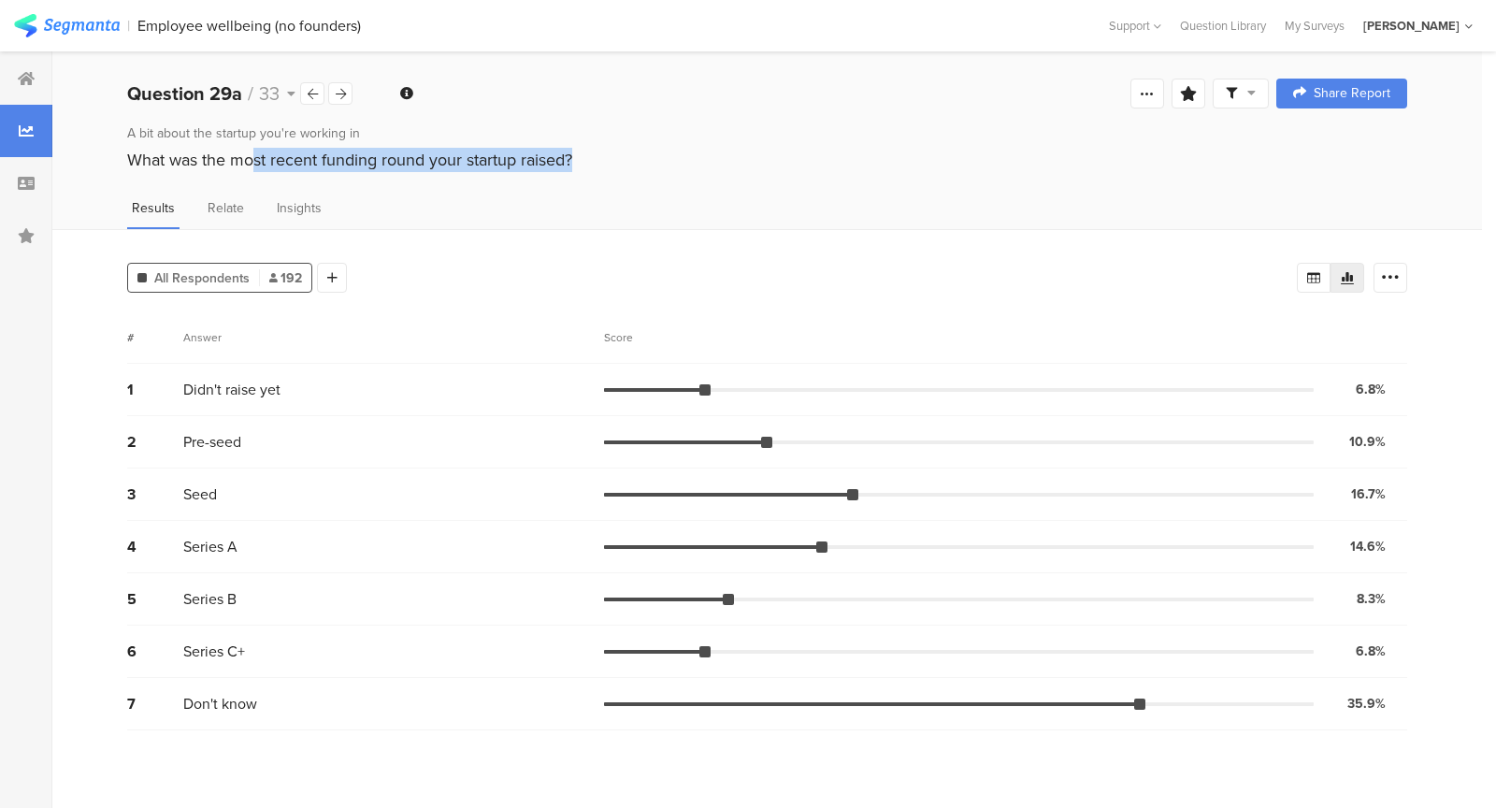
click at [583, 154] on div "A bit about the startup you're working in What was the most recent funding roun…" at bounding box center [766, 150] width 1429 height 54
click at [583, 154] on div "What was the most recent funding round your startup raised?" at bounding box center [767, 160] width 1280 height 24
click at [336, 93] on icon at bounding box center [341, 94] width 10 height 12
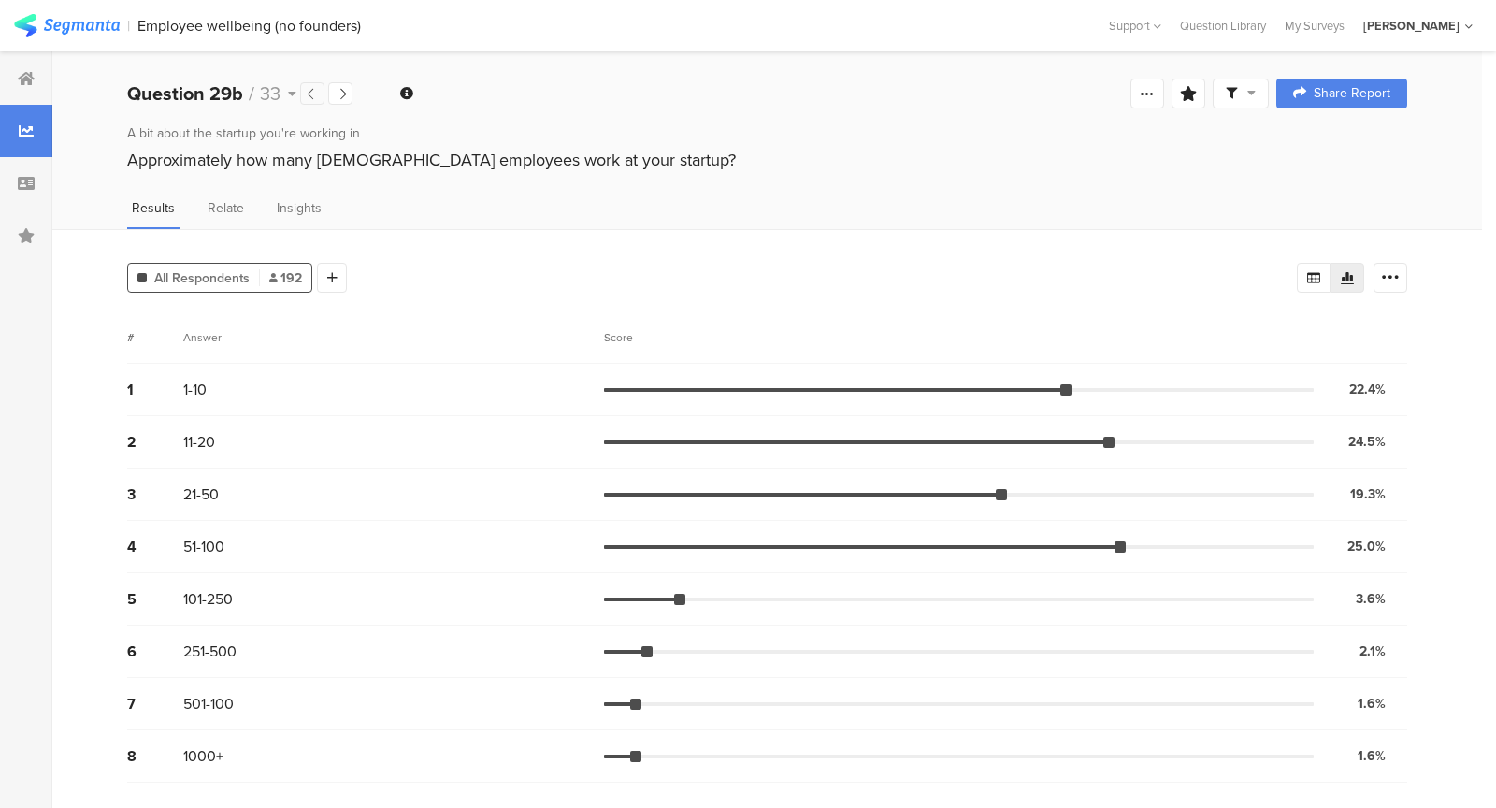
click at [314, 99] on icon at bounding box center [313, 94] width 10 height 12
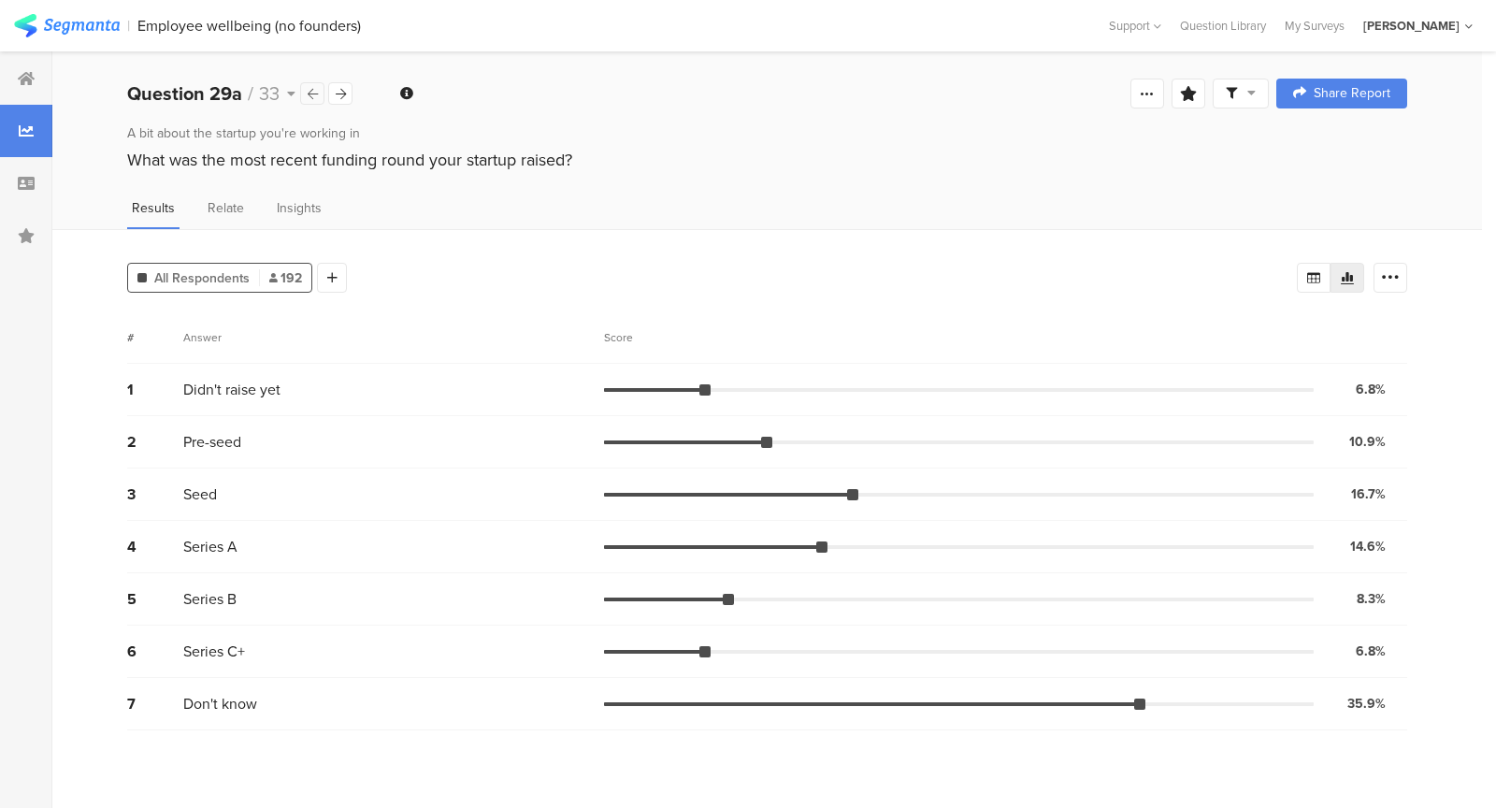
click at [314, 99] on icon at bounding box center [313, 94] width 10 height 12
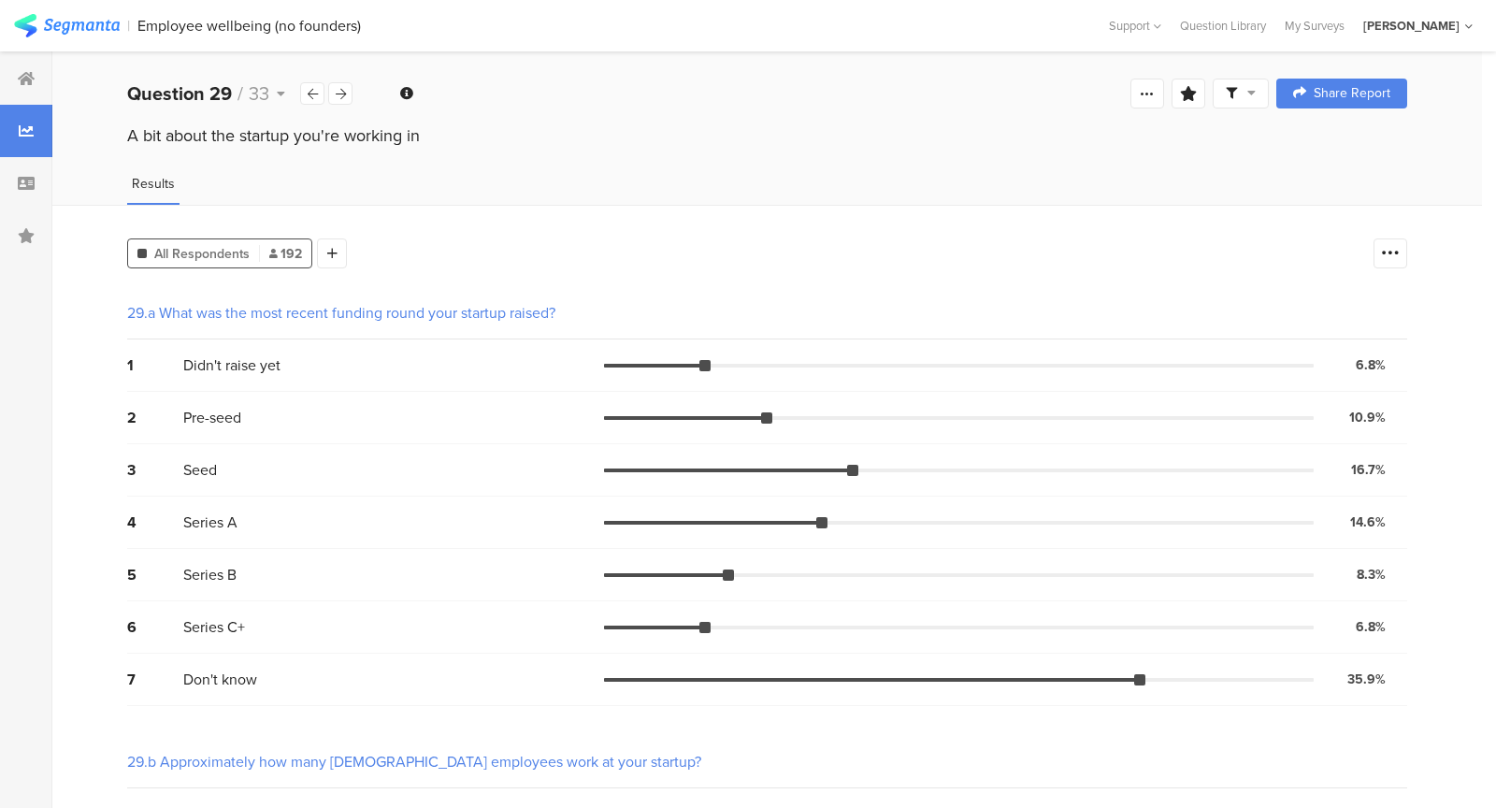
drag, startPoint x: 112, startPoint y: 140, endPoint x: 619, endPoint y: 165, distance: 507.3
click at [619, 166] on div "A bit about the startup you're working in" at bounding box center [766, 153] width 1429 height 60
click at [619, 165] on div "A bit about the startup you're working in" at bounding box center [766, 153] width 1429 height 60
drag, startPoint x: 619, startPoint y: 165, endPoint x: 70, endPoint y: 139, distance: 549.4
click at [70, 139] on div "A bit about the startup you're working in" at bounding box center [766, 153] width 1429 height 60
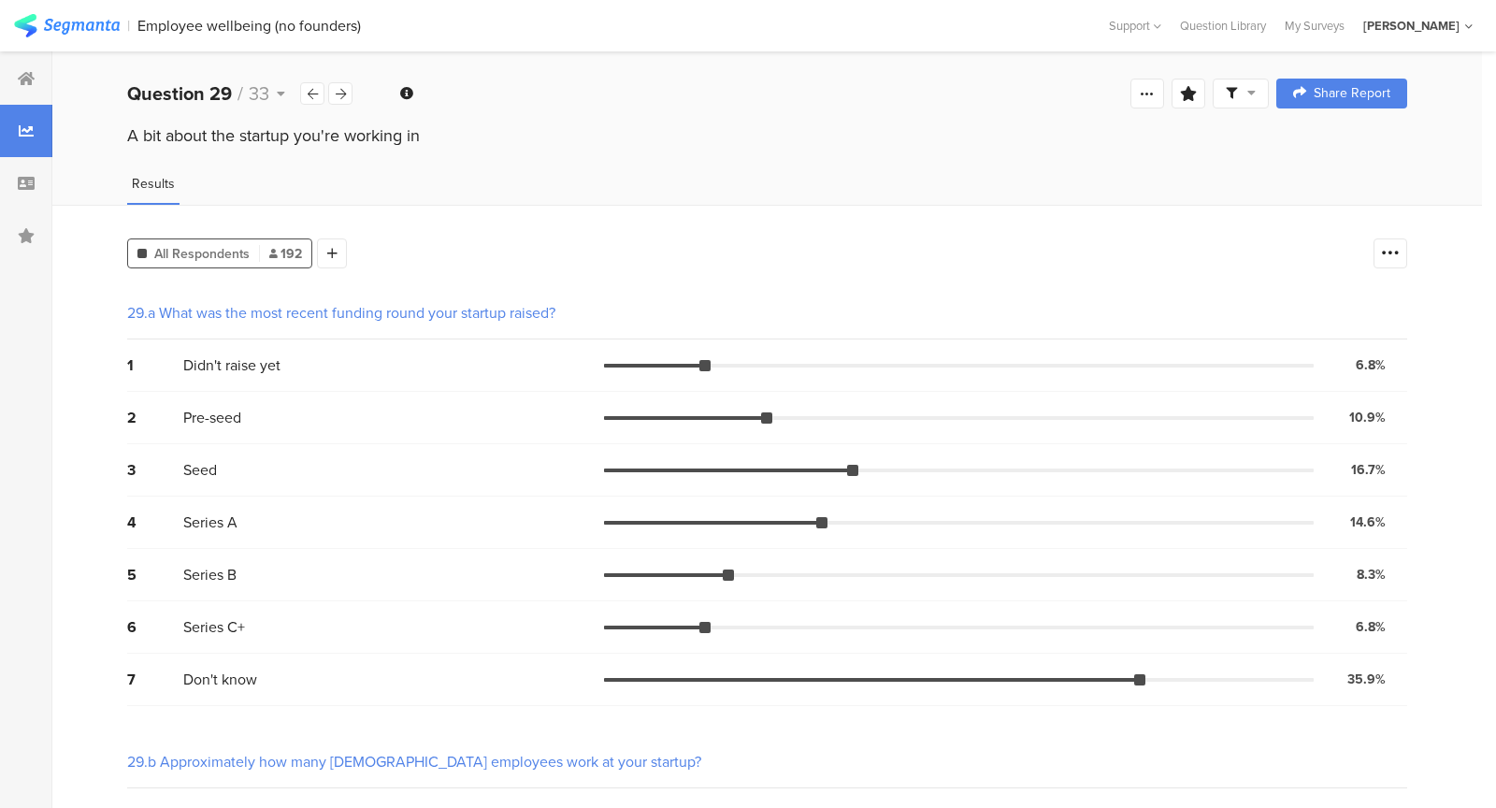
click at [130, 140] on div "A bit about the startup you're working in" at bounding box center [767, 135] width 1280 height 24
drag, startPoint x: 130, startPoint y: 140, endPoint x: 616, endPoint y: 176, distance: 487.4
click at [616, 176] on div "Results" at bounding box center [766, 189] width 1429 height 31
drag, startPoint x: 616, startPoint y: 176, endPoint x: 106, endPoint y: 126, distance: 512.8
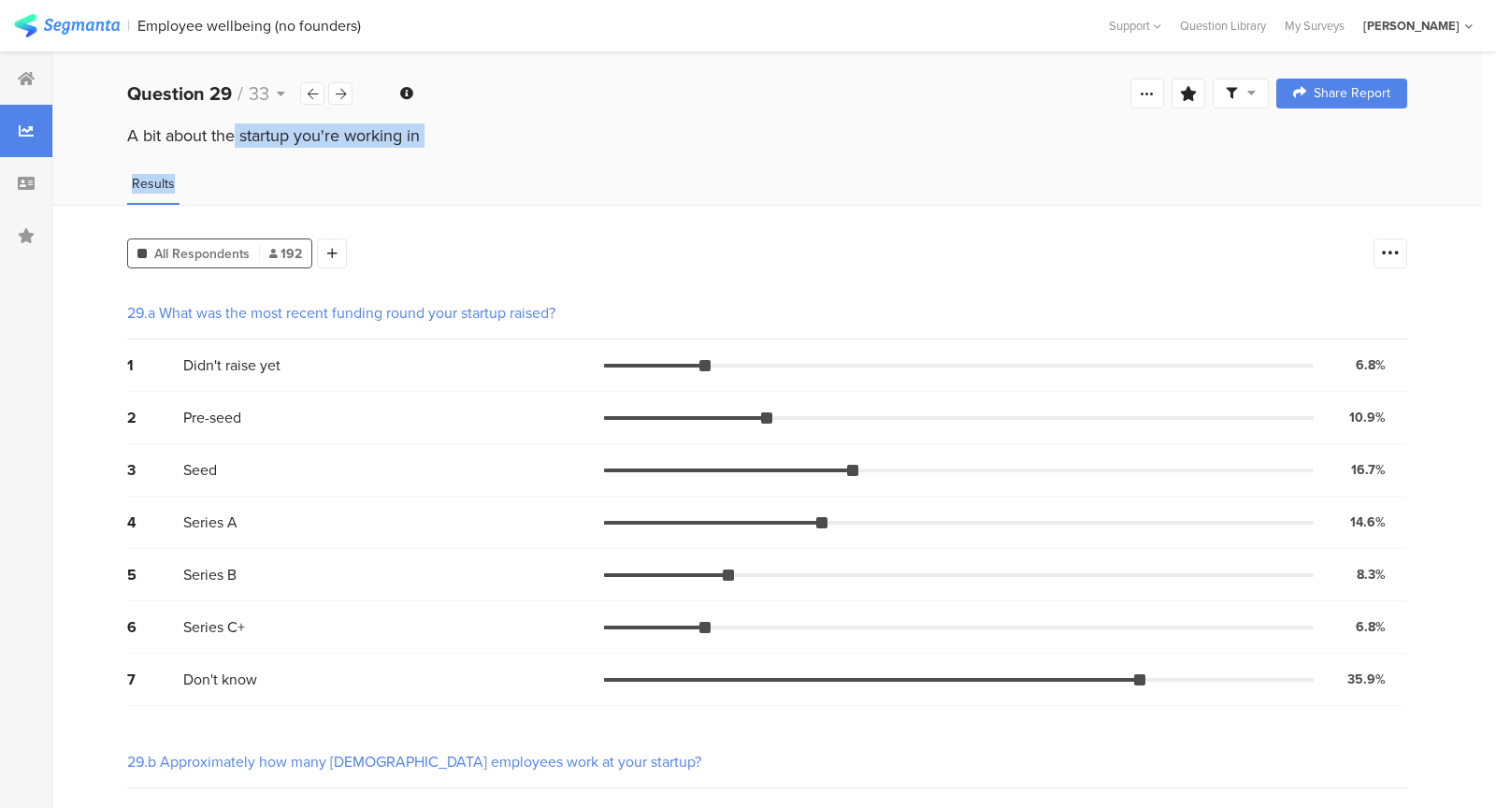
click at [106, 126] on div "A bit about the startup you're working in" at bounding box center [766, 138] width 1429 height 30
drag, startPoint x: 106, startPoint y: 126, endPoint x: 455, endPoint y: 155, distance: 350.8
click at [455, 155] on div "A bit about the startup you're working in" at bounding box center [766, 153] width 1429 height 60
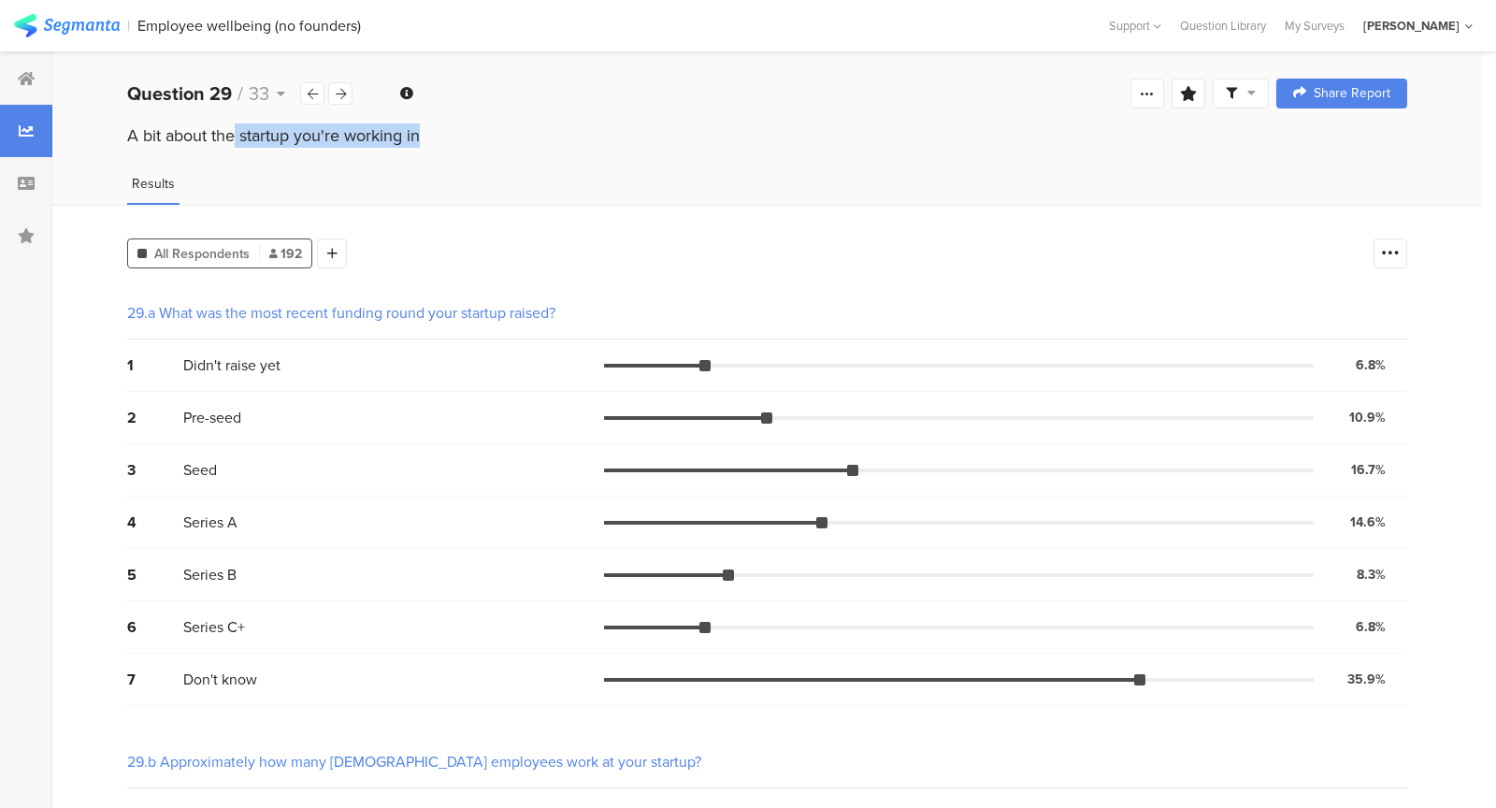
drag, startPoint x: 455, startPoint y: 155, endPoint x: 411, endPoint y: 139, distance: 46.7
click at [423, 140] on div "A bit about the startup you're working in" at bounding box center [766, 153] width 1429 height 60
drag
click at [271, 139] on div "A bit about the startup you're working in" at bounding box center [767, 135] width 1280 height 24
click at [255, 139] on div "A bit about the startup you're working in" at bounding box center [767, 135] width 1280 height 24
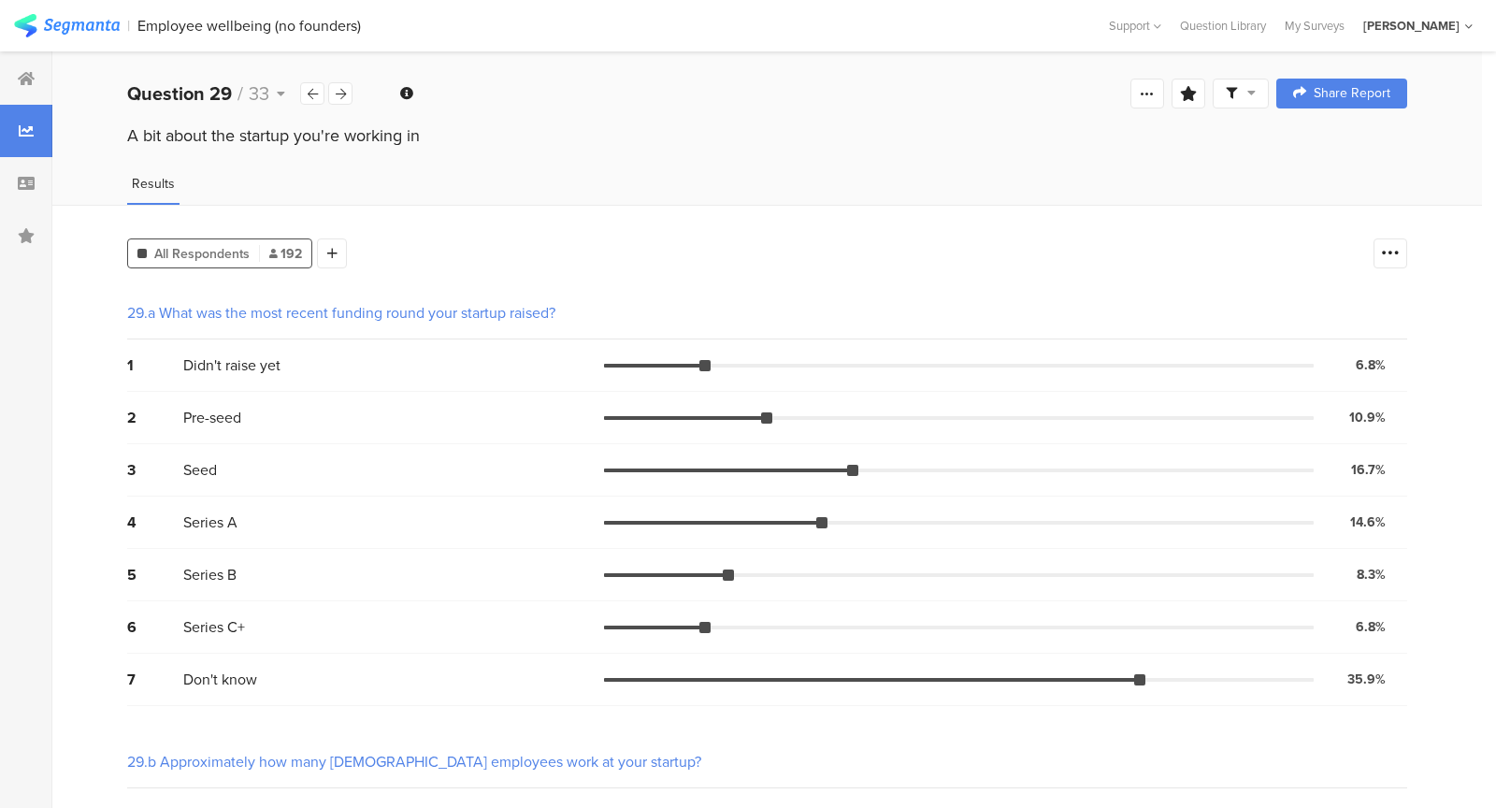
click at [255, 139] on div "A bit about the startup you're working in" at bounding box center [767, 135] width 1280 height 24
click at [277, 102] on div "Question 29 / 33" at bounding box center [213, 93] width 173 height 28
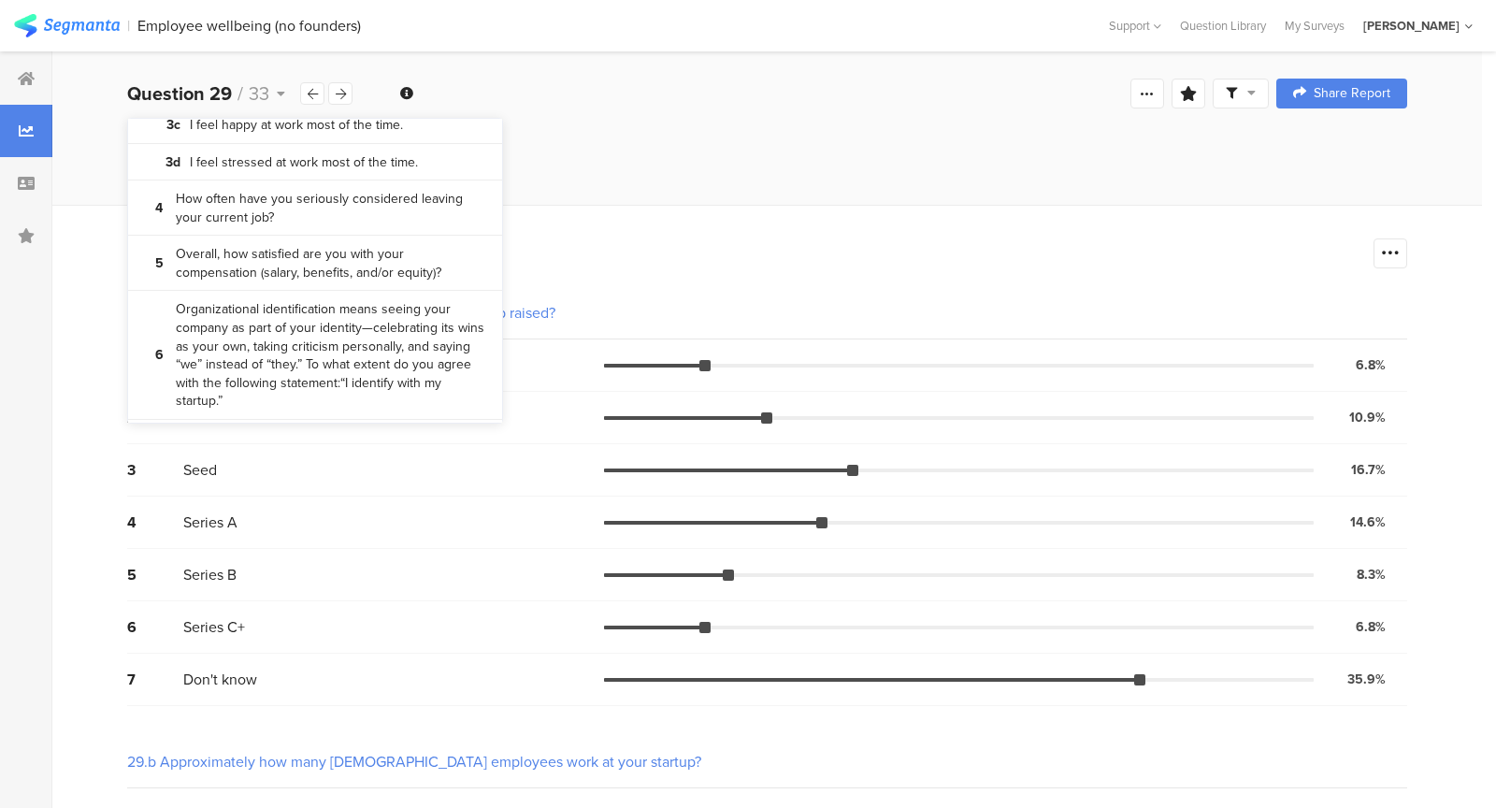
scroll to position [409, 0]
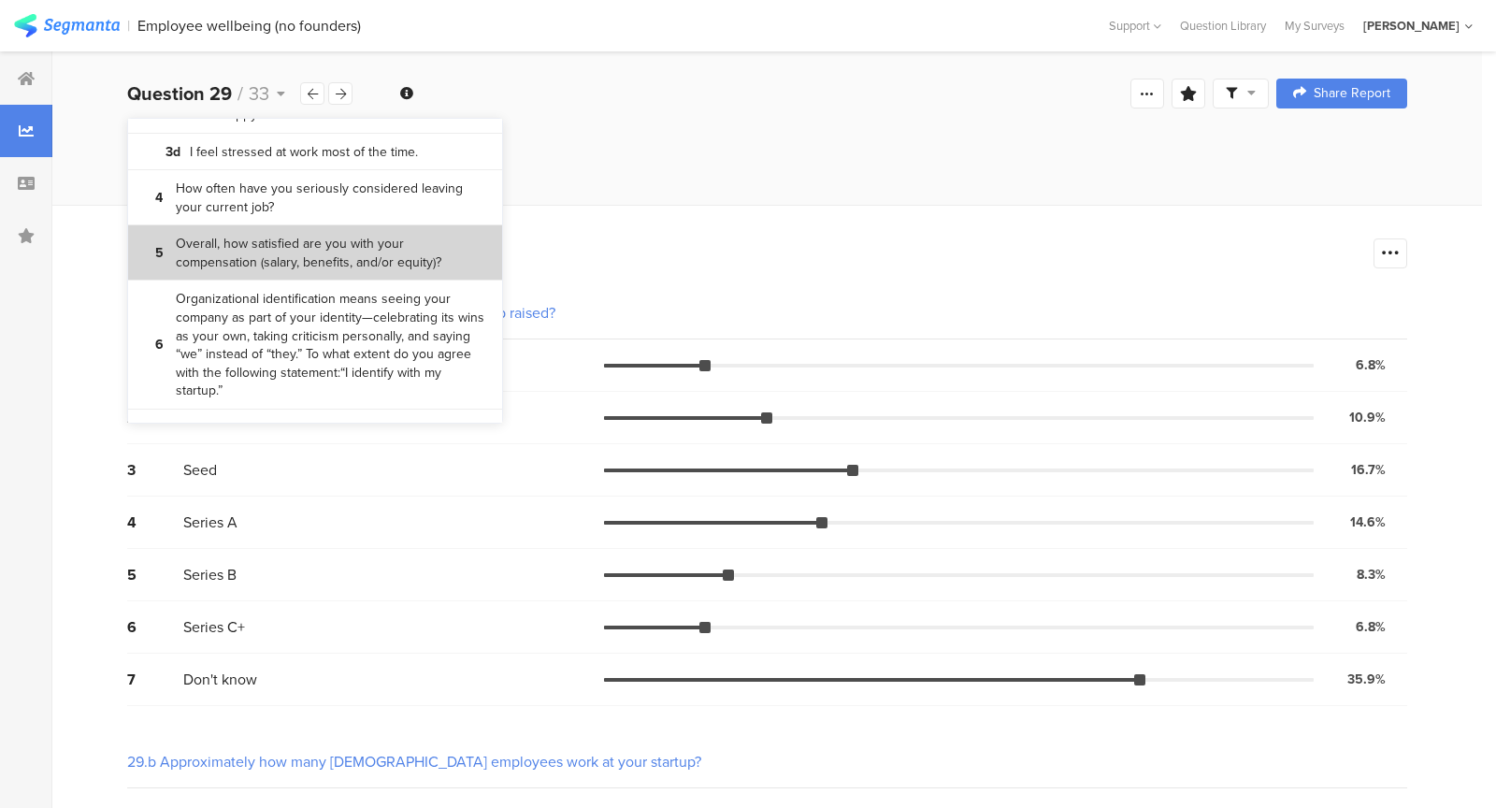
click at [294, 259] on bdi "Overall, how satisfied are you with your compensation (salary, benefits, and/or…" at bounding box center [332, 253] width 312 height 36
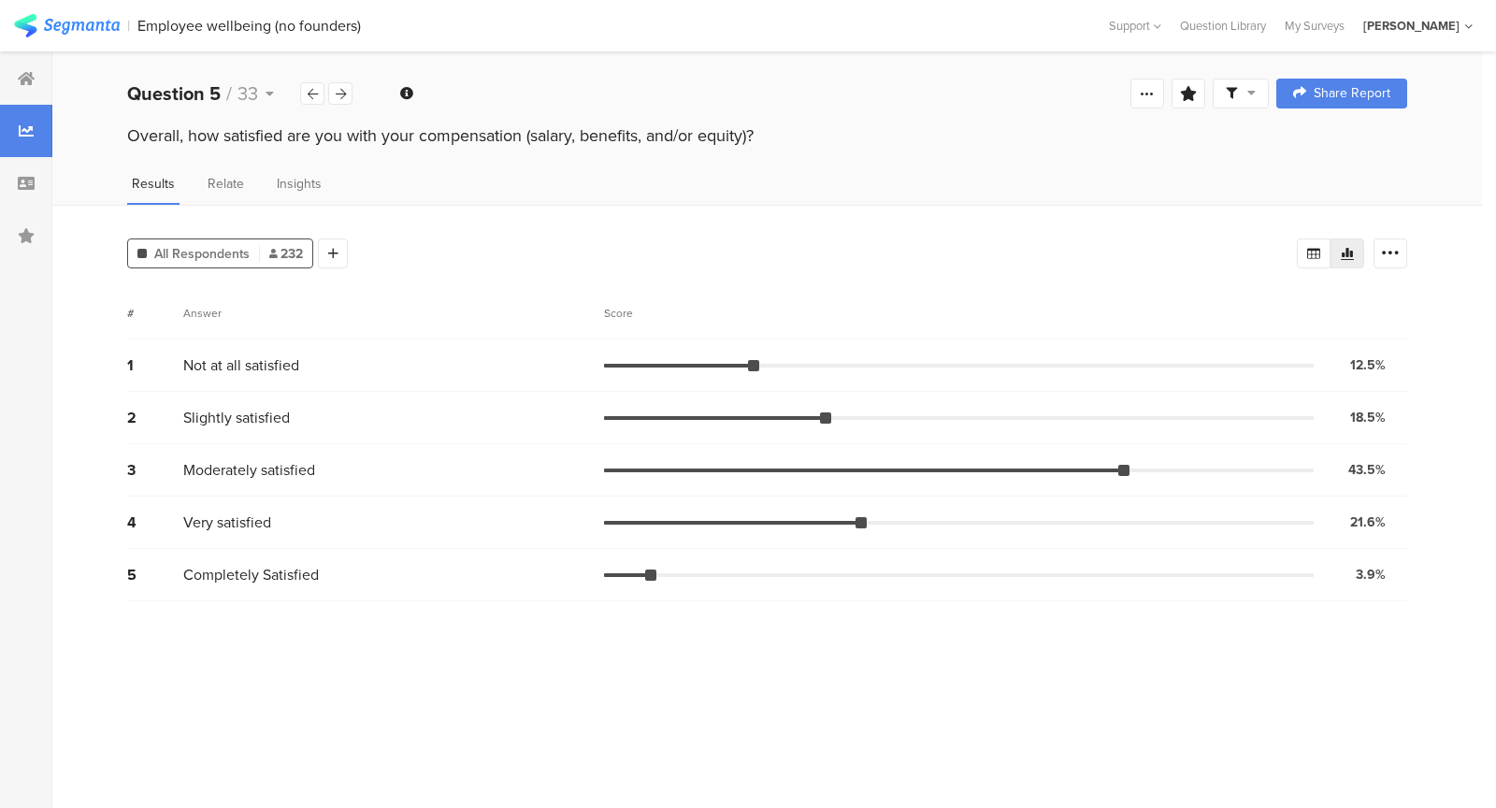
drag, startPoint x: 372, startPoint y: 146, endPoint x: 182, endPoint y: 168, distance: 191.1
click at [182, 168] on div "Overall, how satisfied are you with your compensation (salary, benefits, and/or…" at bounding box center [766, 153] width 1429 height 60
click at [118, 135] on div "Overall, how satisfied are you with your compensation (salary, benefits, and/or…" at bounding box center [766, 138] width 1429 height 30
drag, startPoint x: 394, startPoint y: 135, endPoint x: 752, endPoint y: 137, distance: 357.1
click at [751, 137] on div "Overall, how satisfied are you with your compensation (salary, benefits, and/or…" at bounding box center [767, 135] width 1280 height 24
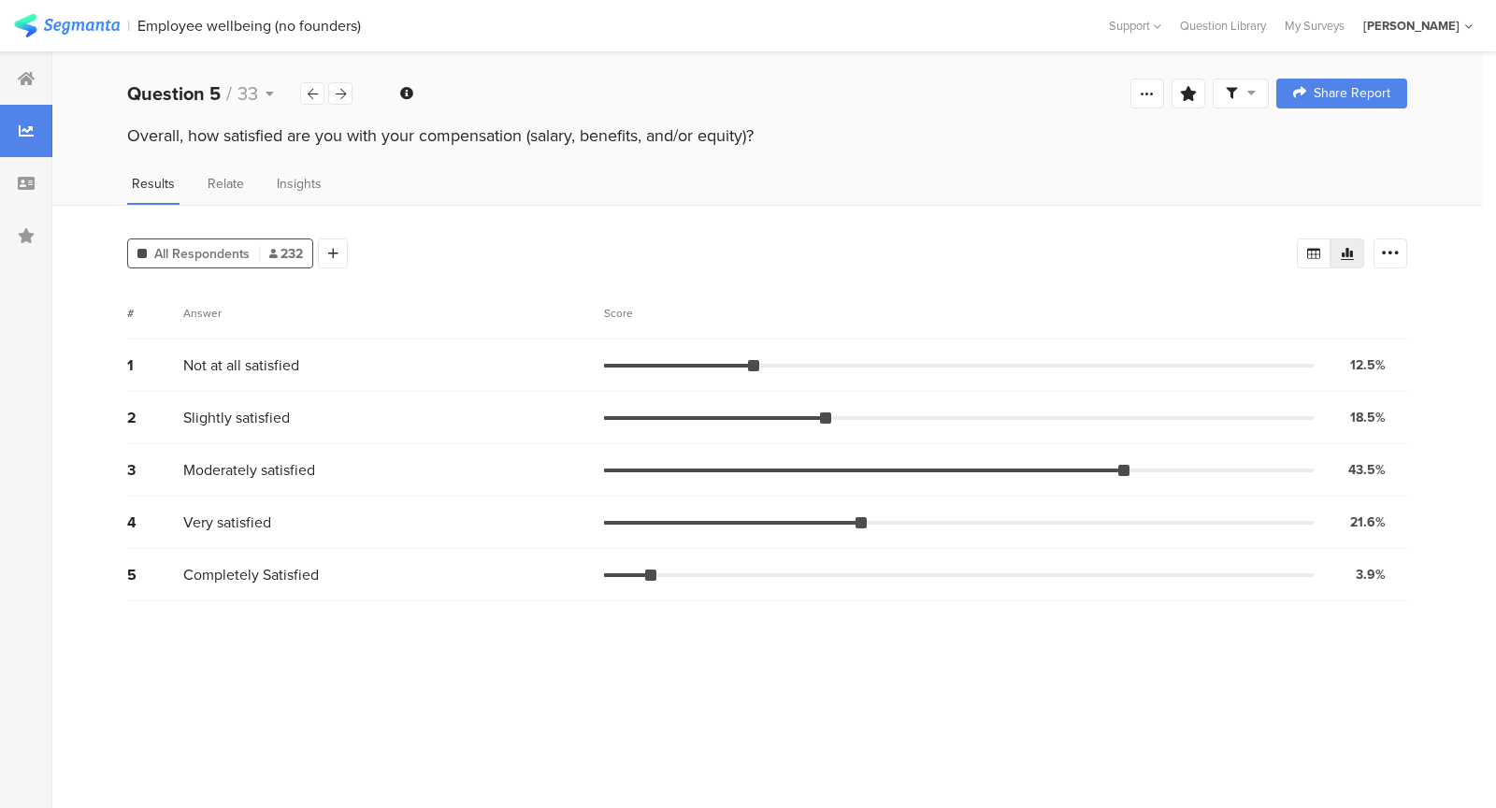
click at [752, 137] on div "Overall, how satisfied are you with your compensation (salary, benefits, and/or…" at bounding box center [767, 135] width 1280 height 24
click at [263, 93] on div "Question 5 / 33" at bounding box center [213, 93] width 173 height 28
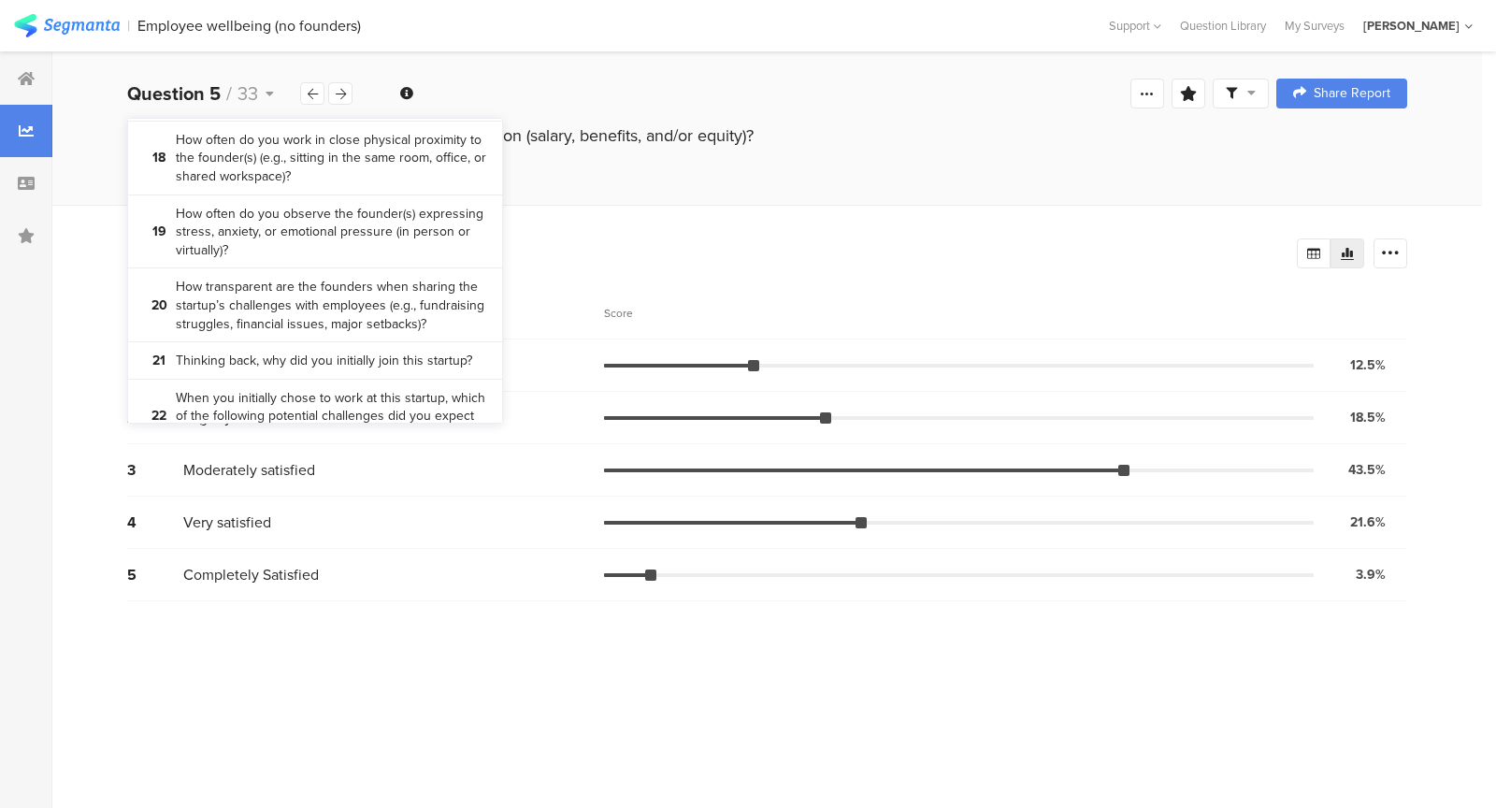
scroll to position [2101, 0]
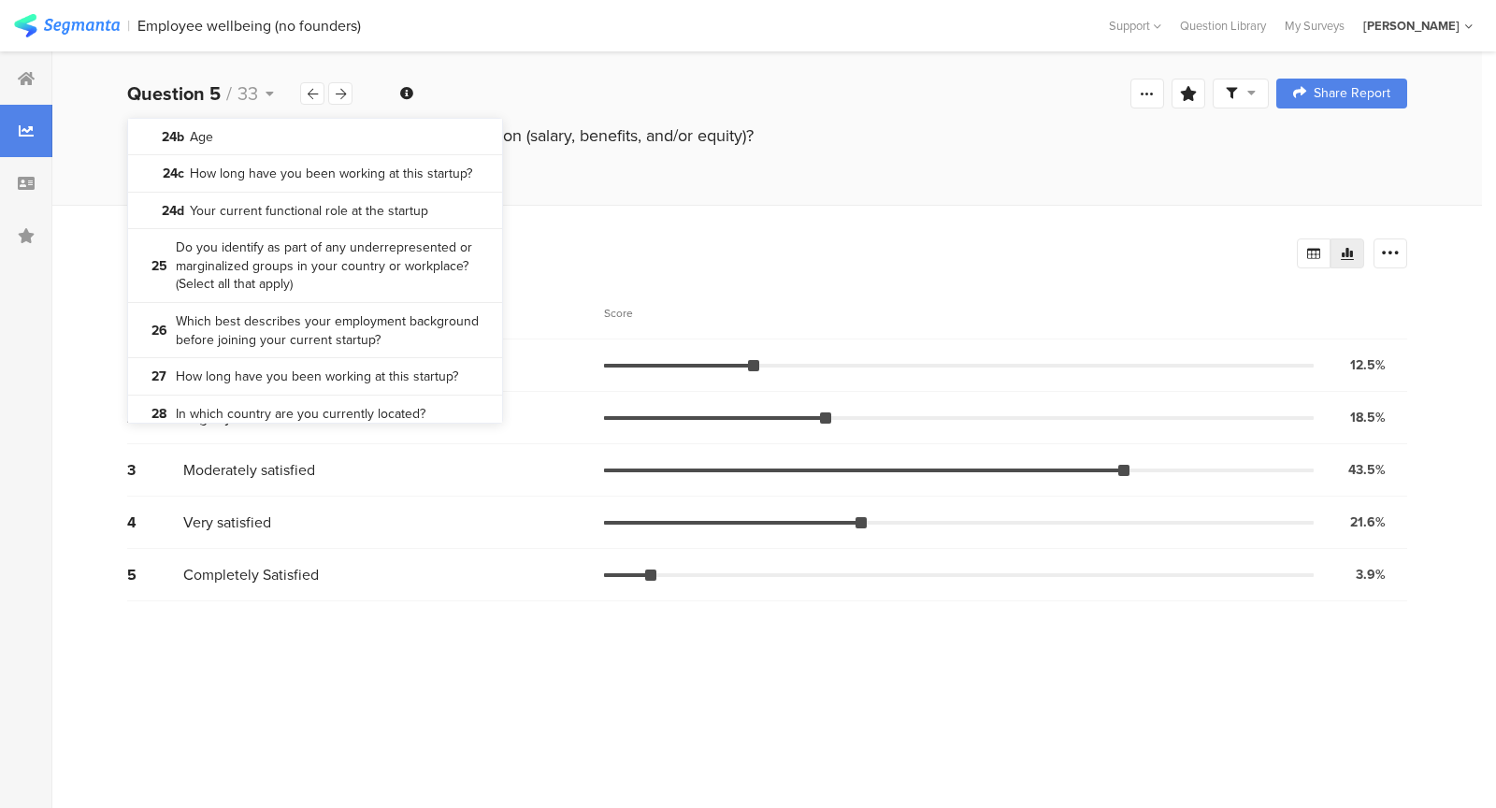
click at [558, 209] on div "All Respondents 232 Add Segment Segment markers Confidence interval Vote count …" at bounding box center [766, 506] width 1429 height 603
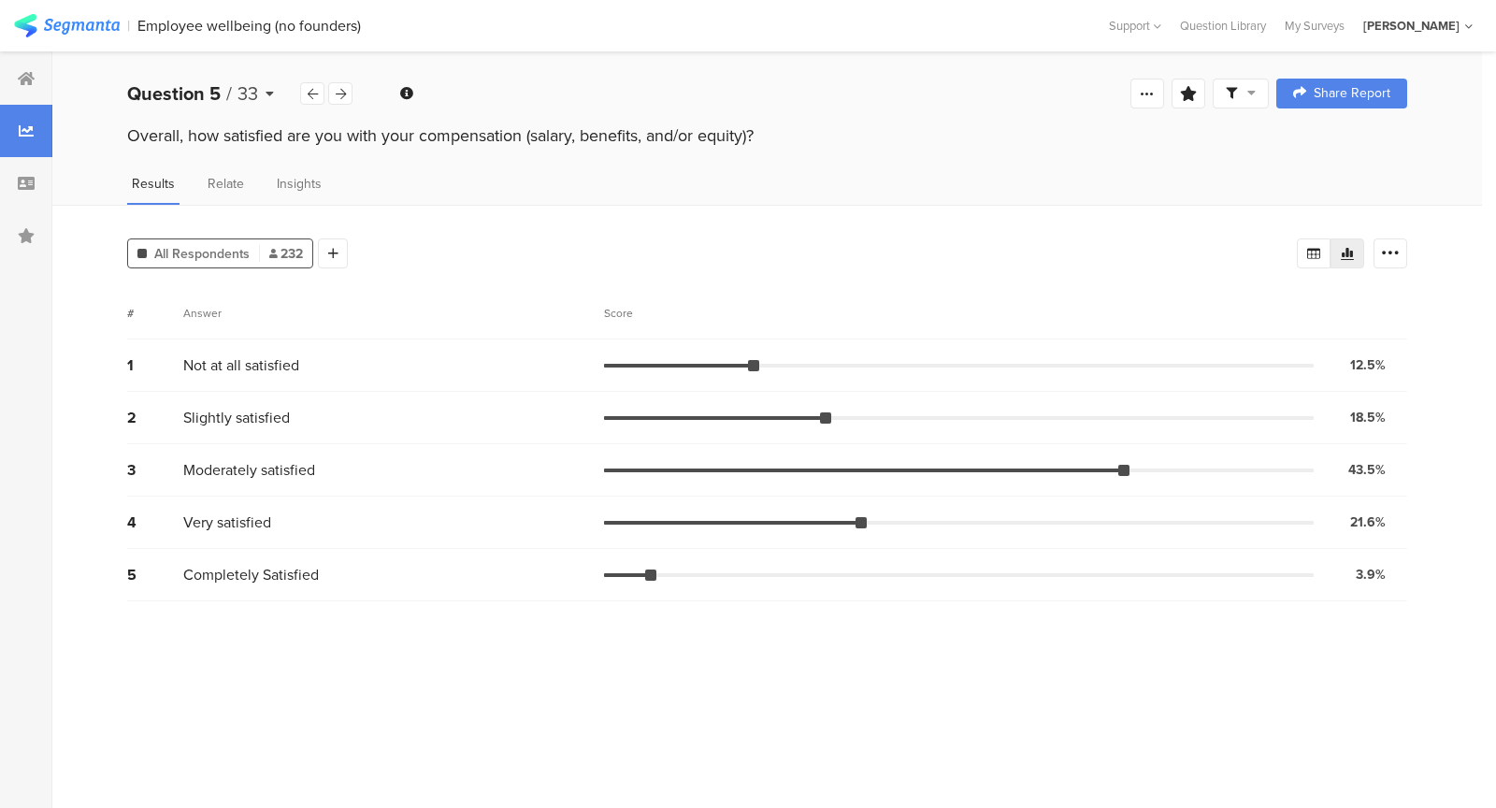
click at [265, 93] on icon at bounding box center [269, 93] width 8 height 13
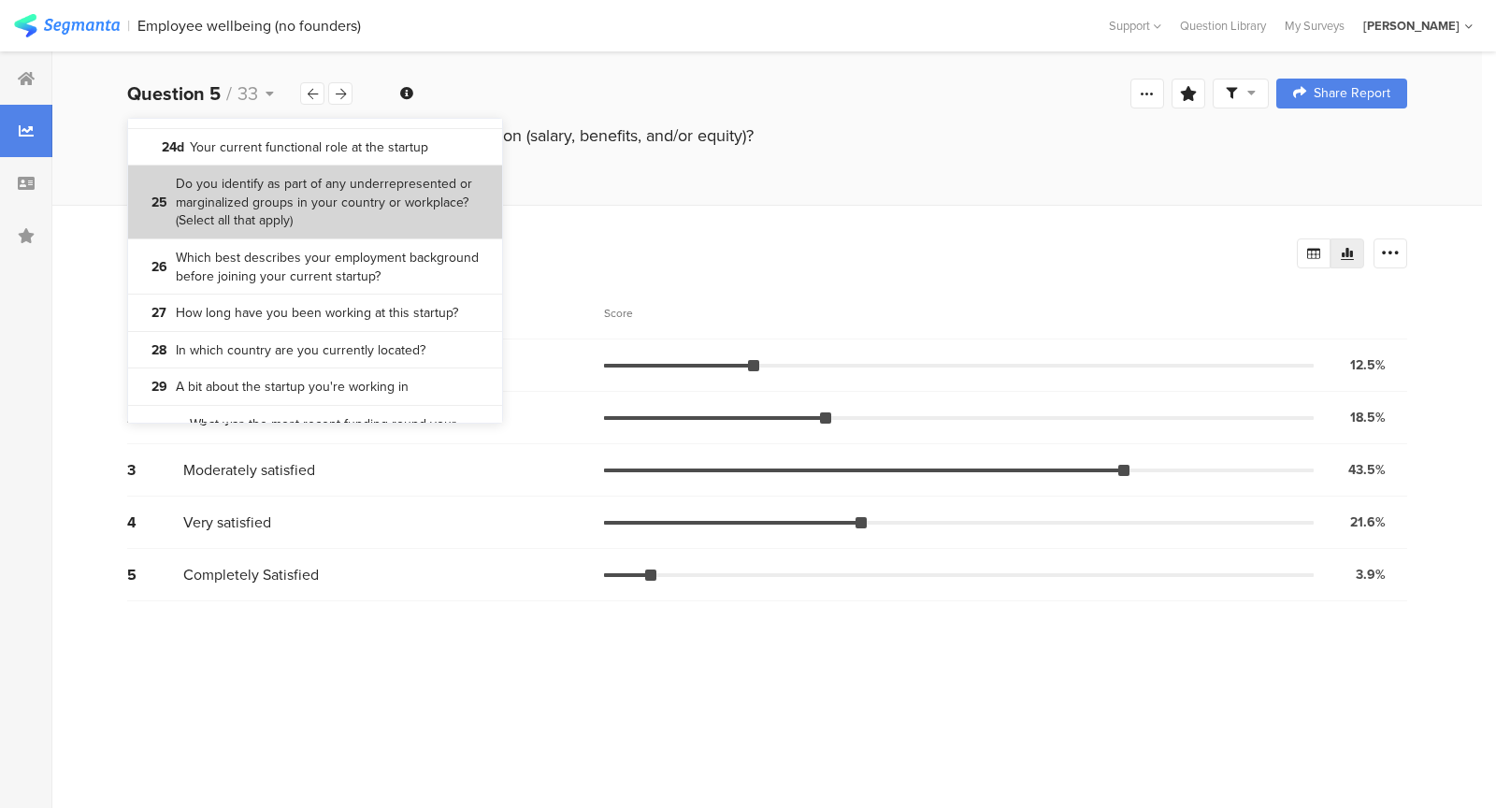
scroll to position [2122, 0]
